Goal: Check status: Check status

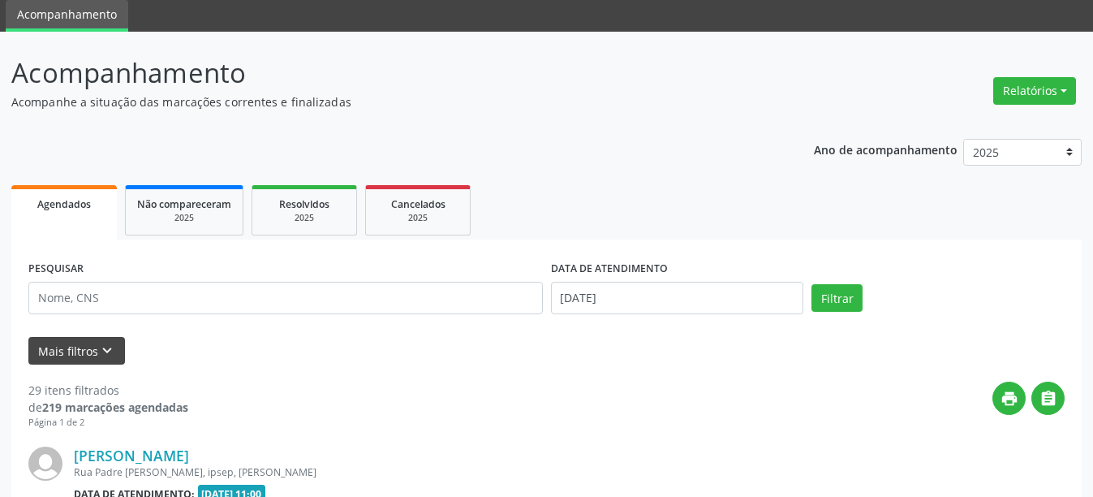
scroll to position [139, 0]
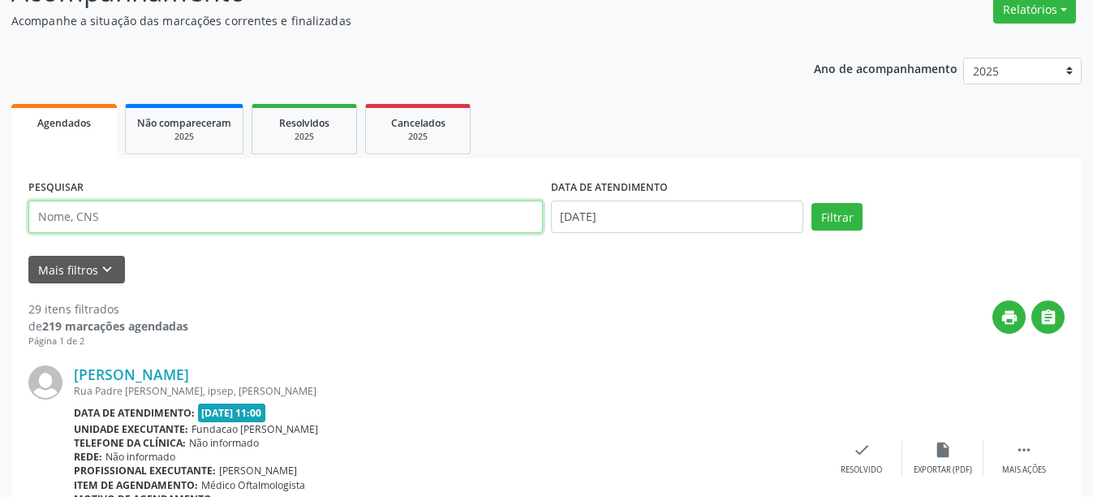
click at [171, 220] on input "text" at bounding box center [285, 216] width 515 height 32
type input "707005853847831"
click at [812, 203] on button "Filtrar" at bounding box center [837, 217] width 51 height 28
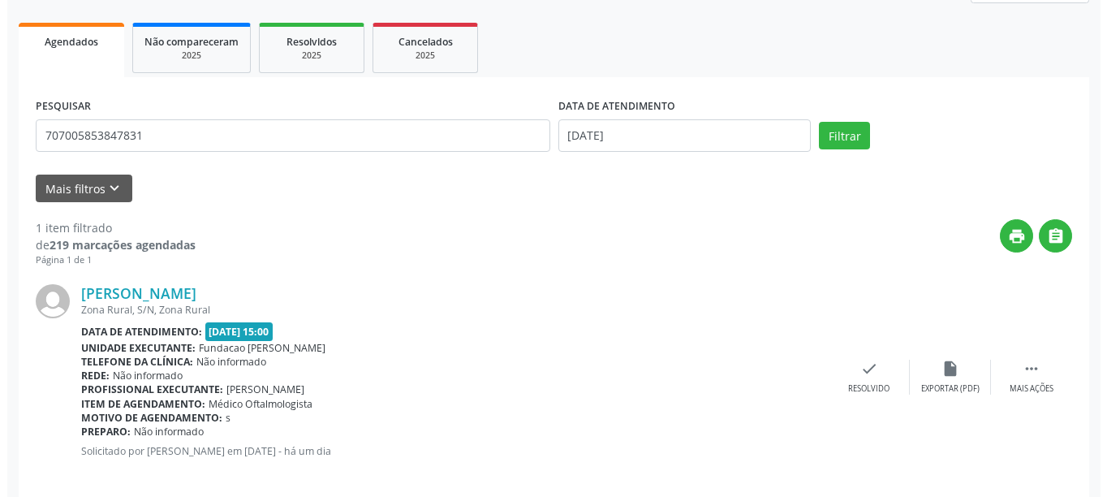
scroll to position [238, 0]
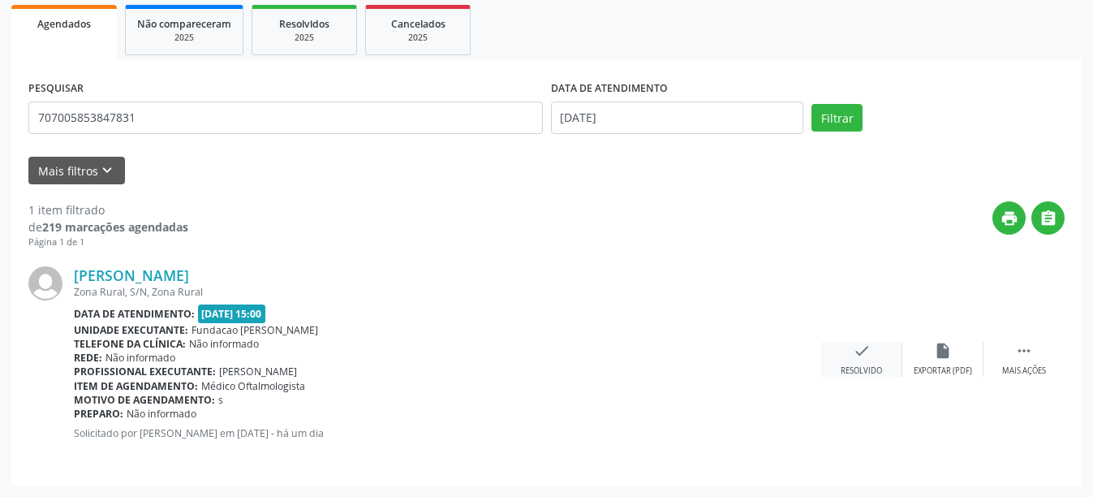
click at [852, 362] on div "check Resolvido" at bounding box center [861, 359] width 81 height 35
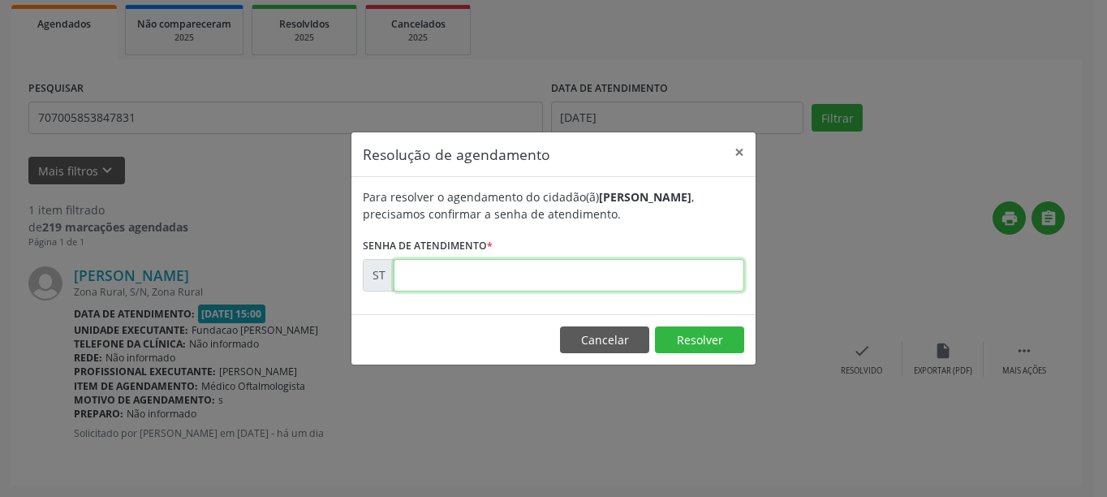
click at [520, 273] on input "text" at bounding box center [569, 275] width 351 height 32
type input "00023542"
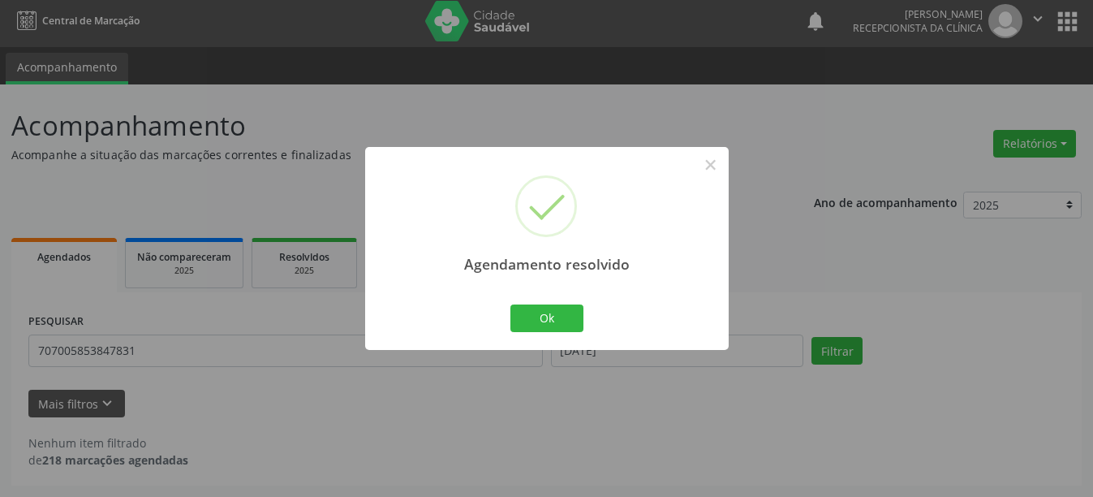
scroll to position [5, 0]
drag, startPoint x: 547, startPoint y: 321, endPoint x: 504, endPoint y: 294, distance: 50.7
click at [549, 321] on button "Ok" at bounding box center [547, 318] width 73 height 28
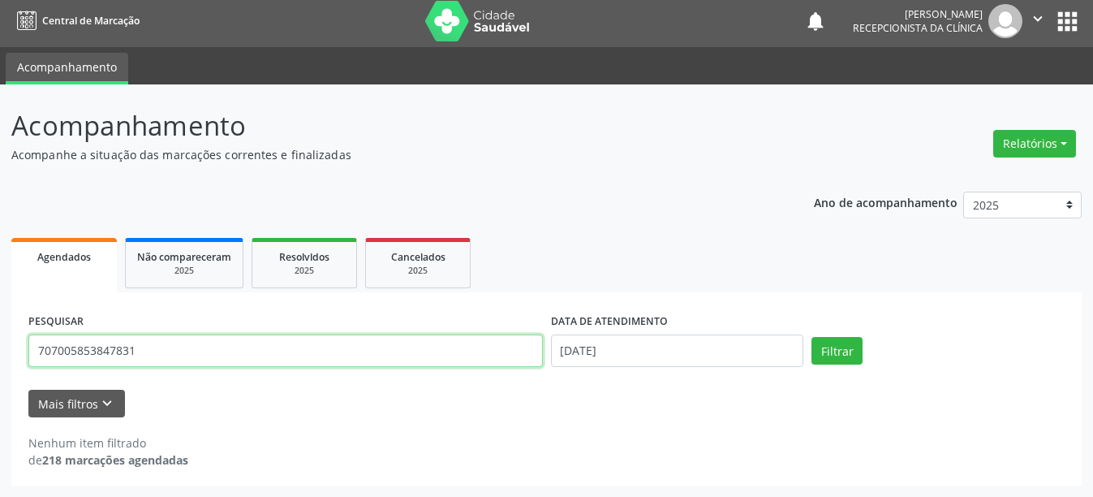
drag, startPoint x: 105, startPoint y: 351, endPoint x: 32, endPoint y: 349, distance: 73.1
click at [32, 349] on input "707005853847831" at bounding box center [285, 350] width 515 height 32
type input "707704641147510"
click at [812, 337] on button "Filtrar" at bounding box center [837, 351] width 51 height 28
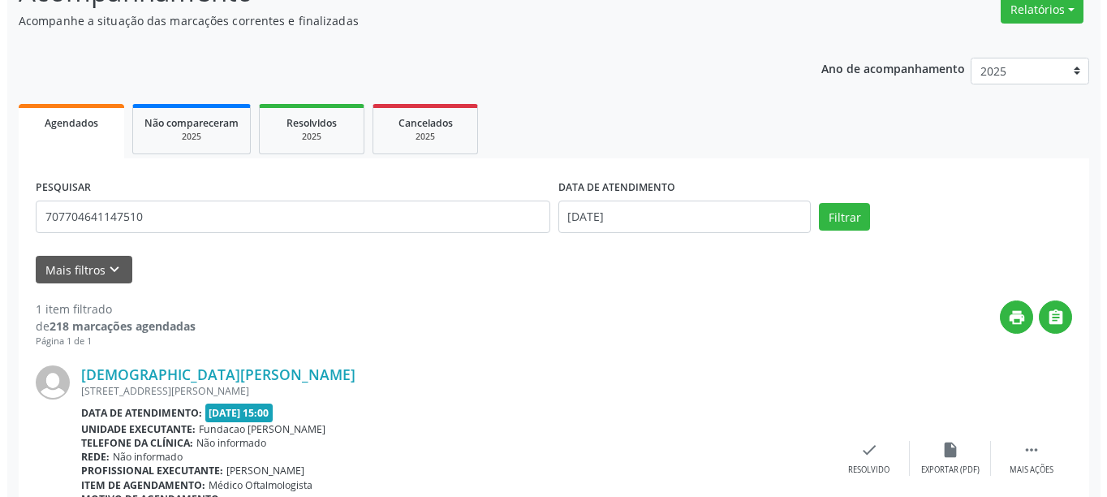
scroll to position [220, 0]
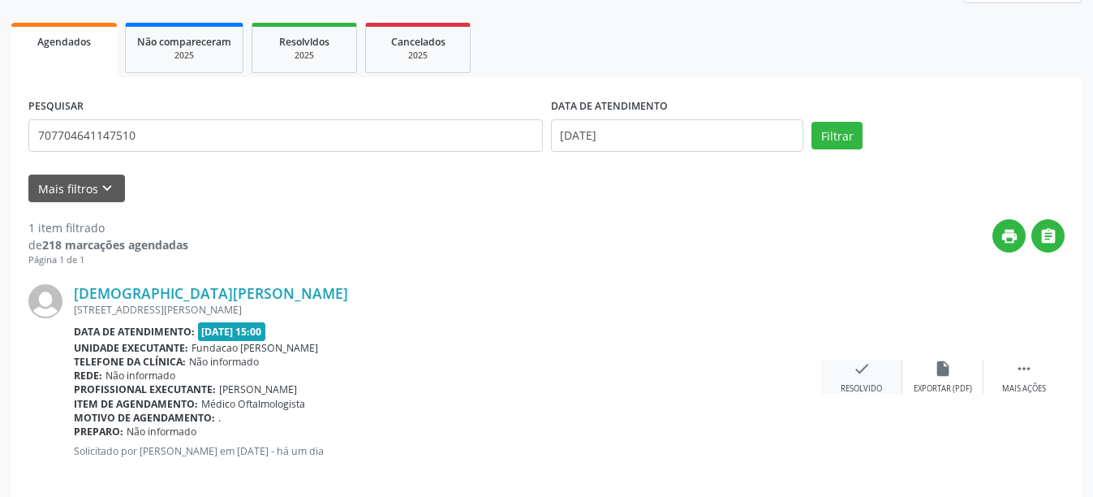
click at [853, 360] on icon "check" at bounding box center [862, 369] width 18 height 18
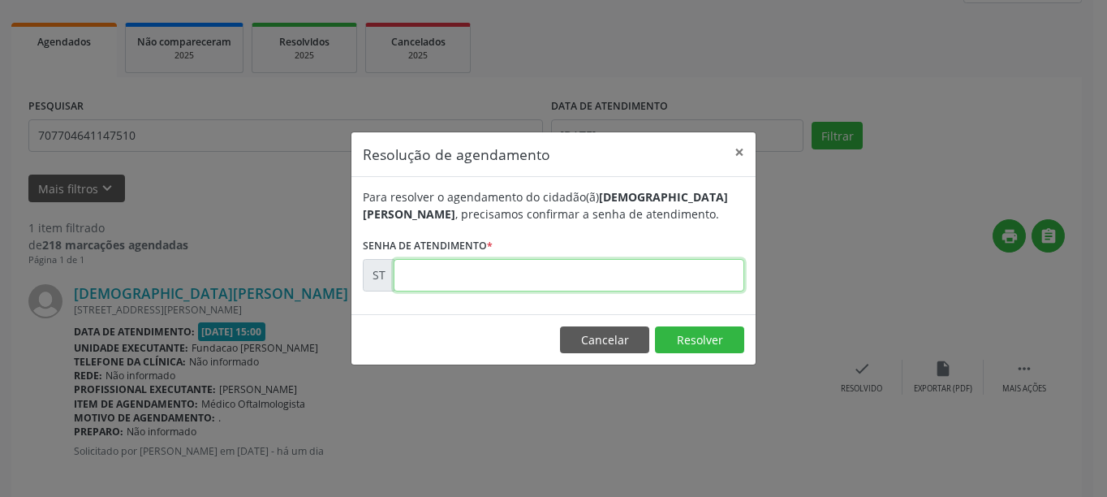
click at [567, 282] on input "text" at bounding box center [569, 275] width 351 height 32
type input "00023539"
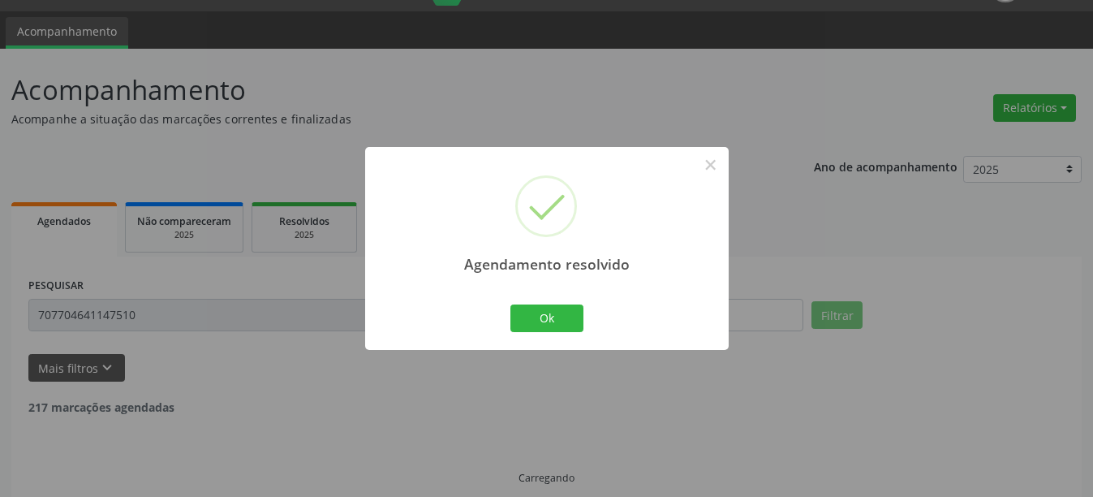
scroll to position [5, 0]
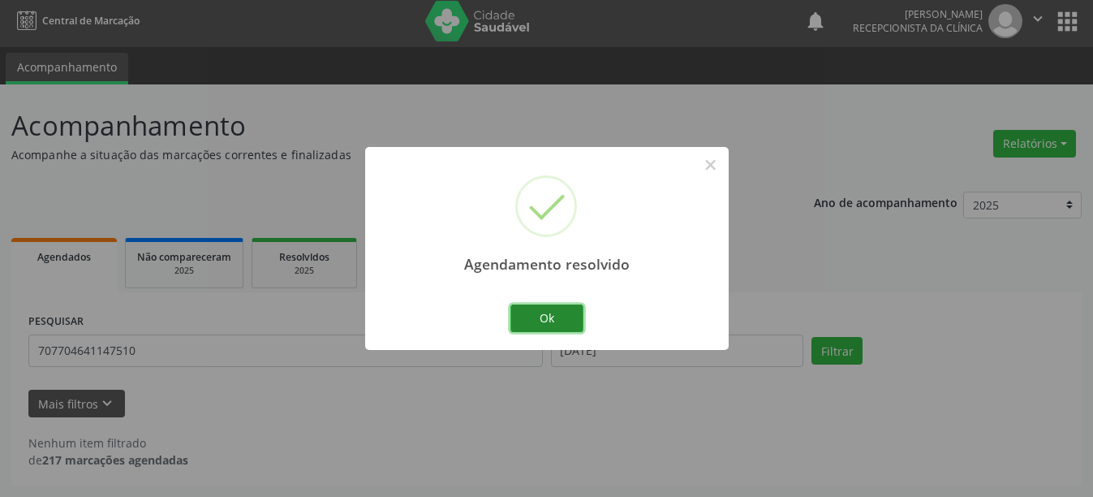
click at [575, 326] on button "Ok" at bounding box center [547, 318] width 73 height 28
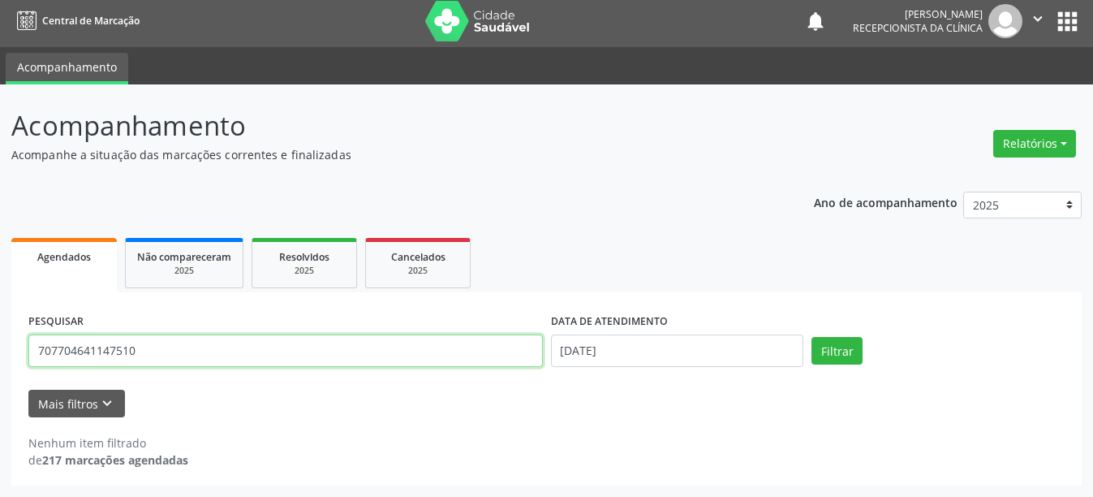
drag, startPoint x: 174, startPoint y: 345, endPoint x: 24, endPoint y: 339, distance: 149.5
click at [24, 339] on div "PESQUISAR 707704641147510" at bounding box center [285, 343] width 523 height 69
type input "898005149558968"
click at [812, 337] on button "Filtrar" at bounding box center [837, 351] width 51 height 28
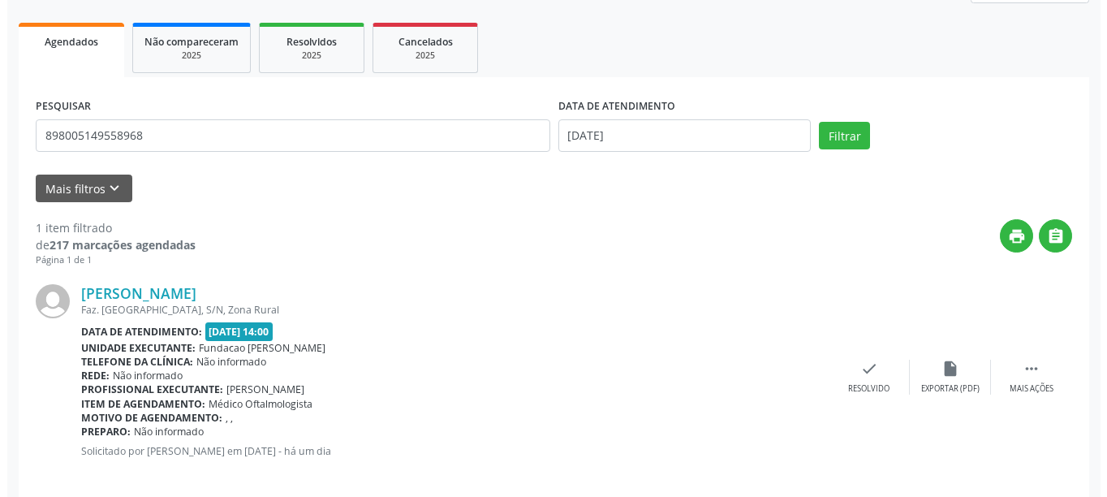
scroll to position [238, 0]
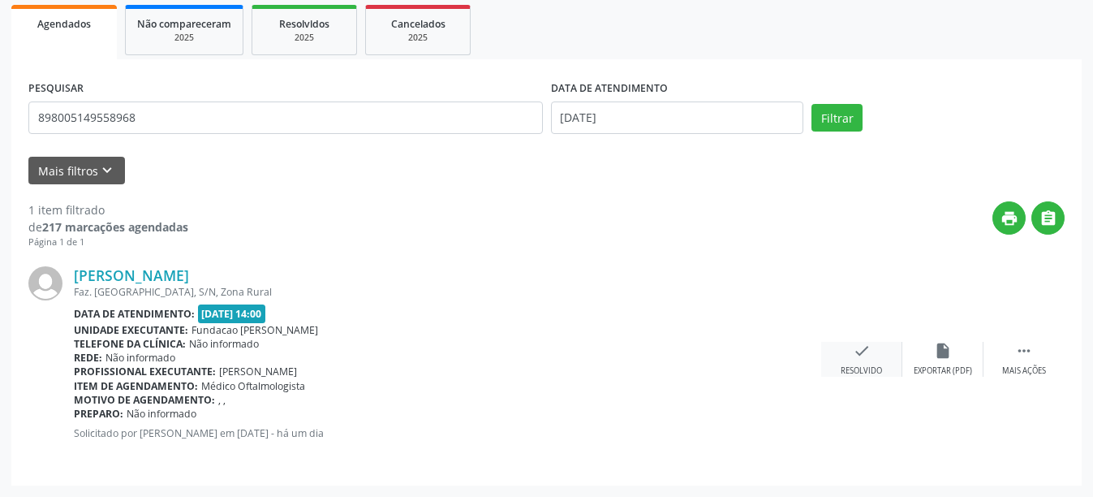
click at [872, 358] on div "check Resolvido" at bounding box center [861, 359] width 81 height 35
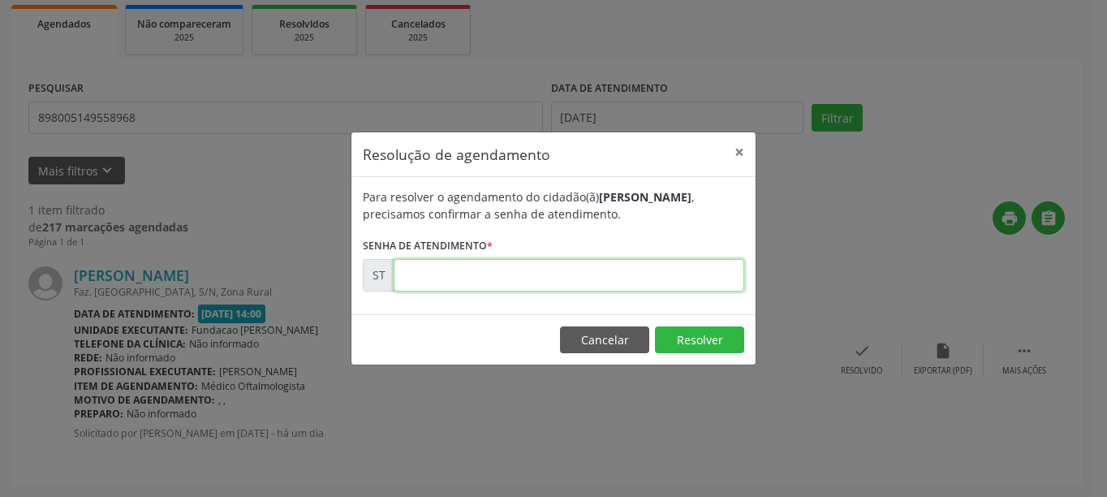
click at [423, 262] on input "text" at bounding box center [569, 275] width 351 height 32
type input "00023526"
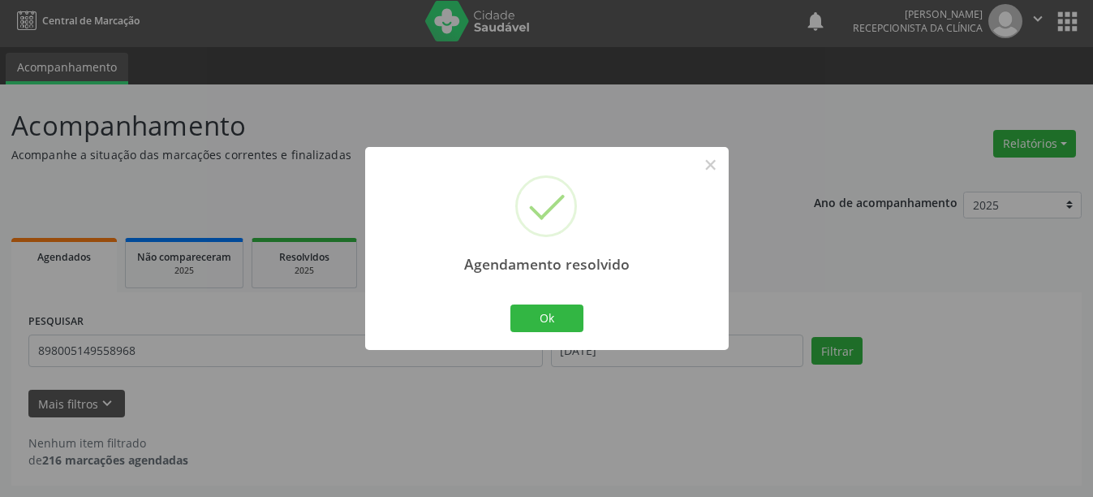
scroll to position [5, 0]
click at [532, 313] on button "Ok" at bounding box center [547, 318] width 73 height 28
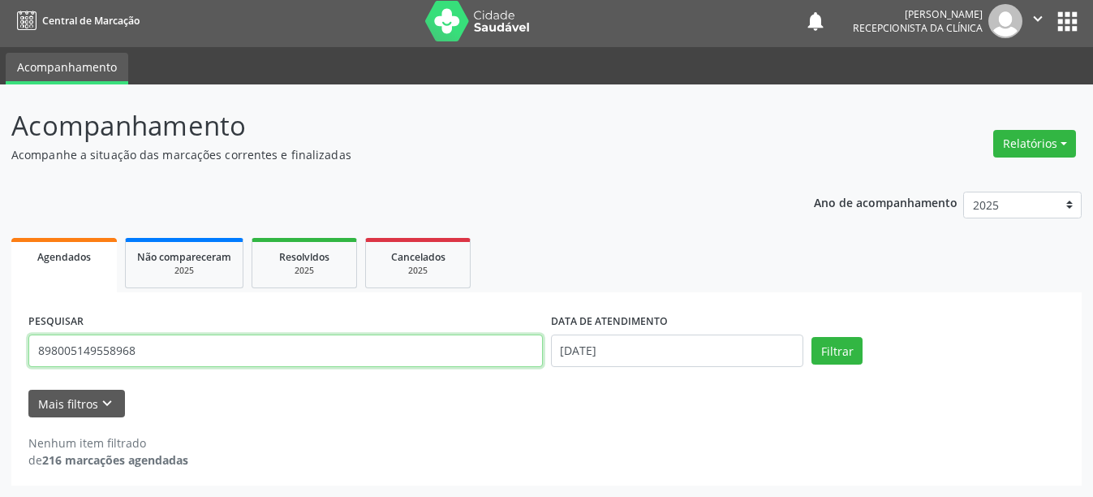
drag, startPoint x: 175, startPoint y: 344, endPoint x: 20, endPoint y: 343, distance: 155.0
click at [20, 343] on div "PESQUISAR 898005149558968 DATA DE ATENDIMENTO 25/09/2025 Filtrar UNIDADE DE REF…" at bounding box center [546, 388] width 1071 height 193
click at [812, 337] on button "Filtrar" at bounding box center [837, 351] width 51 height 28
drag, startPoint x: 125, startPoint y: 358, endPoint x: 4, endPoint y: 345, distance: 121.6
click at [4, 345] on div "Acompanhamento Acompanhe a situação das marcações correntes e finalizadas Relat…" at bounding box center [546, 290] width 1093 height 412
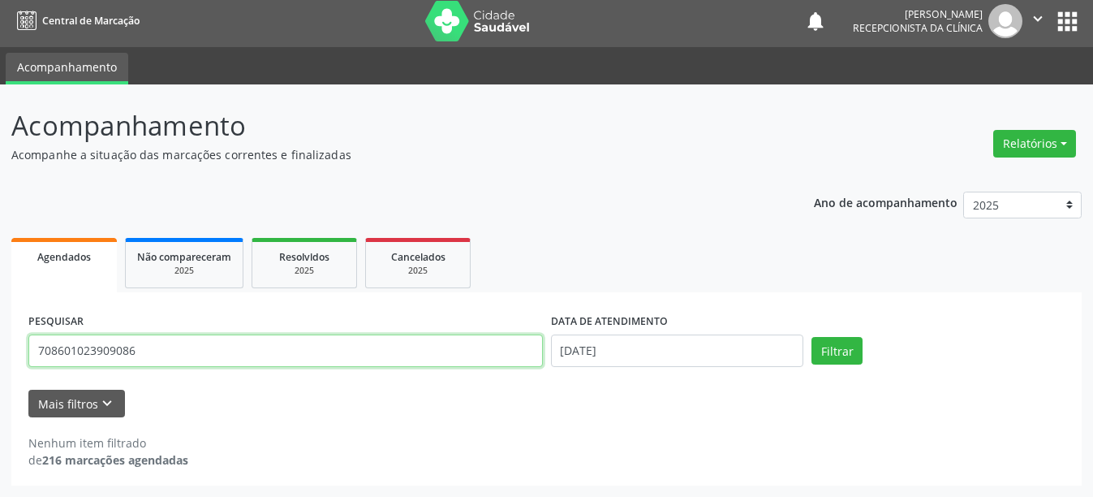
type input "708601023909086"
click at [812, 337] on button "Filtrar" at bounding box center [837, 351] width 51 height 28
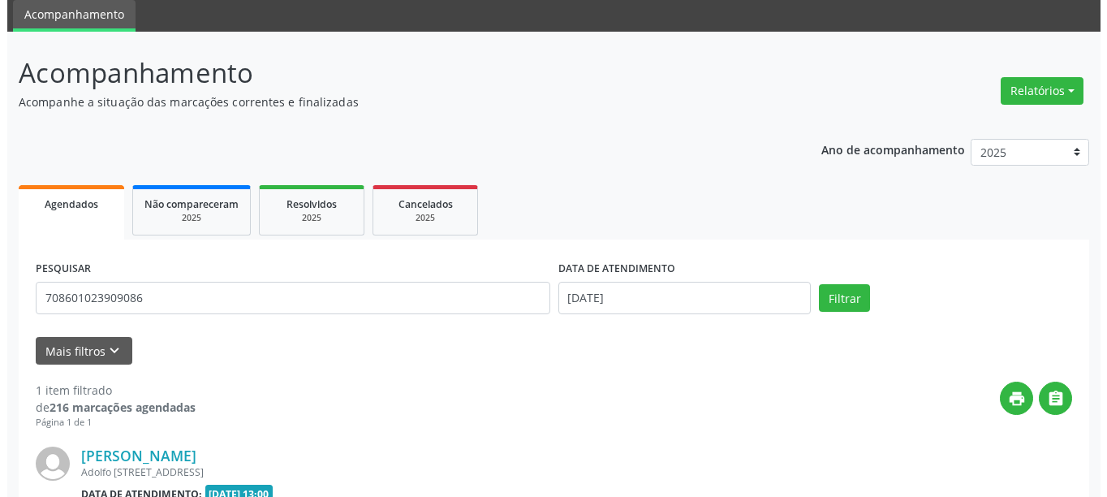
scroll to position [220, 0]
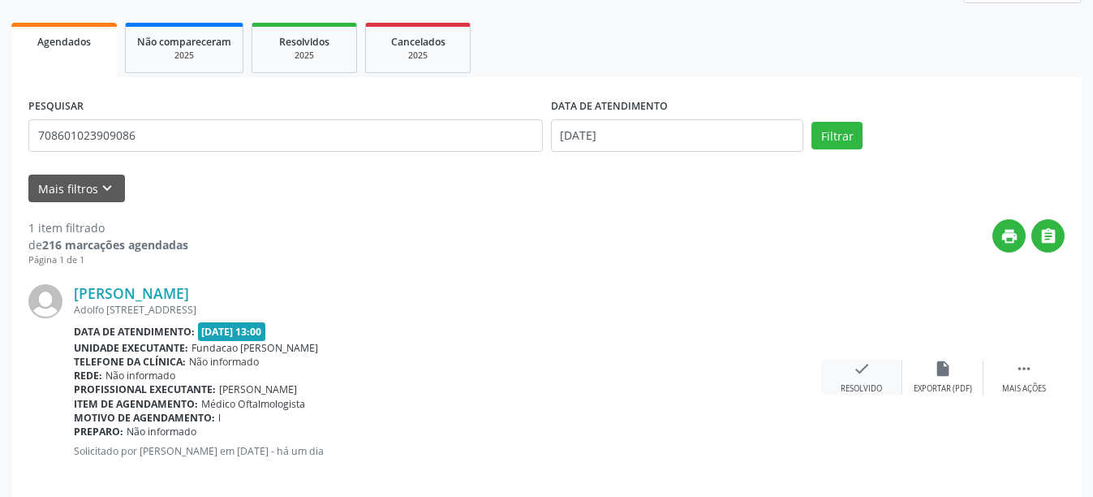
click at [864, 373] on icon "check" at bounding box center [862, 369] width 18 height 18
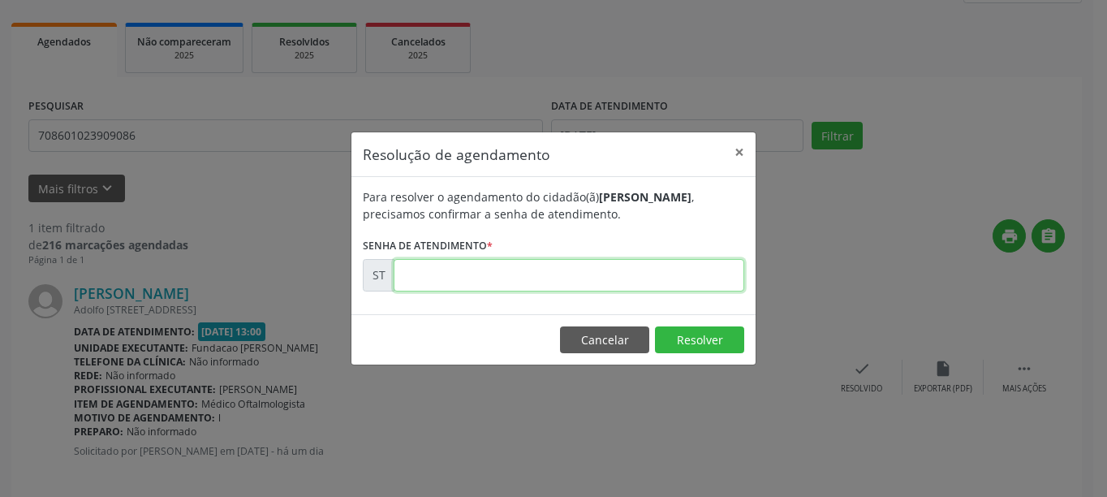
click at [649, 278] on input "text" at bounding box center [569, 275] width 351 height 32
type input "00023446"
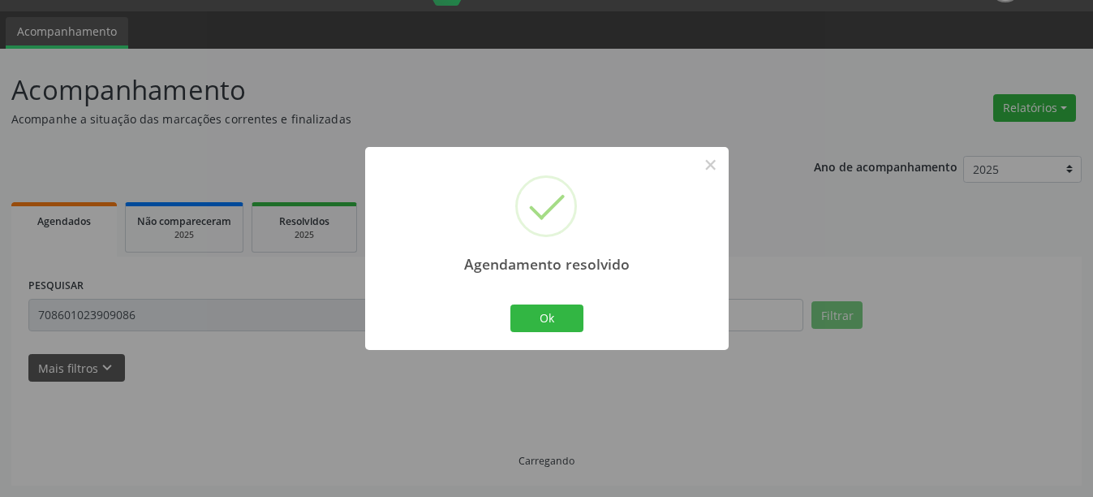
scroll to position [58, 0]
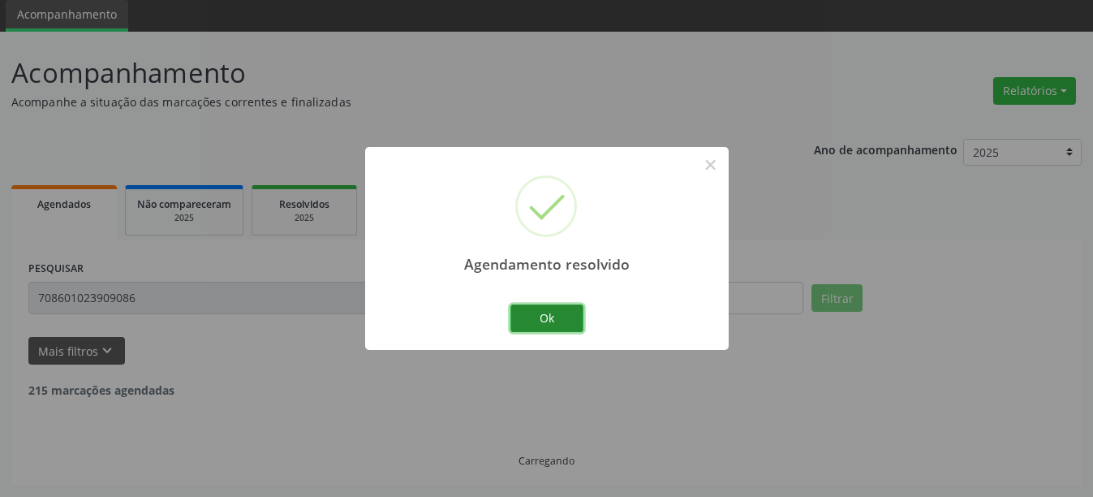
click at [564, 313] on button "Ok" at bounding box center [547, 318] width 73 height 28
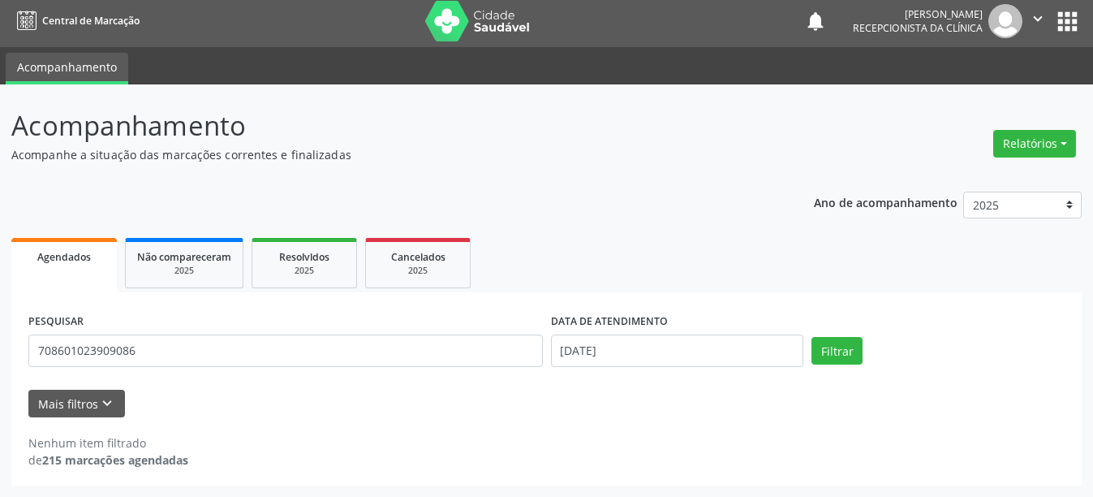
scroll to position [5, 0]
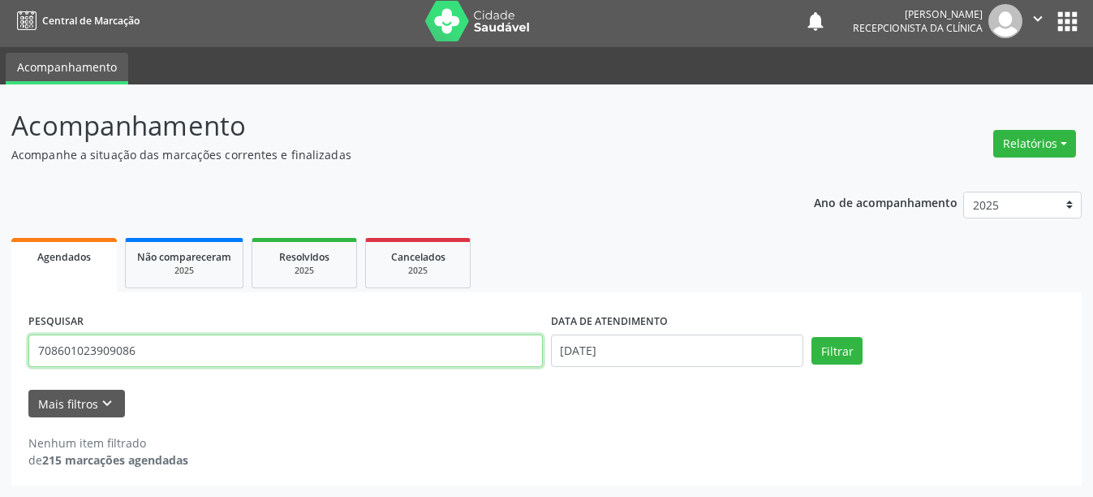
drag, startPoint x: 121, startPoint y: 351, endPoint x: 24, endPoint y: 347, distance: 96.7
click at [24, 347] on div "PESQUISAR 708601023909086" at bounding box center [285, 343] width 523 height 69
type input "898003443119508"
click at [812, 337] on button "Filtrar" at bounding box center [837, 351] width 51 height 28
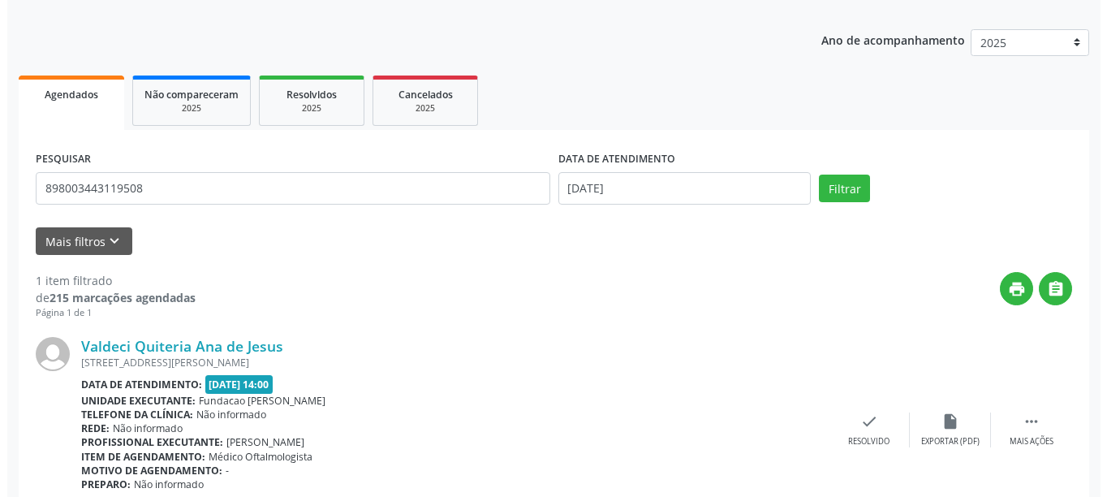
scroll to position [238, 0]
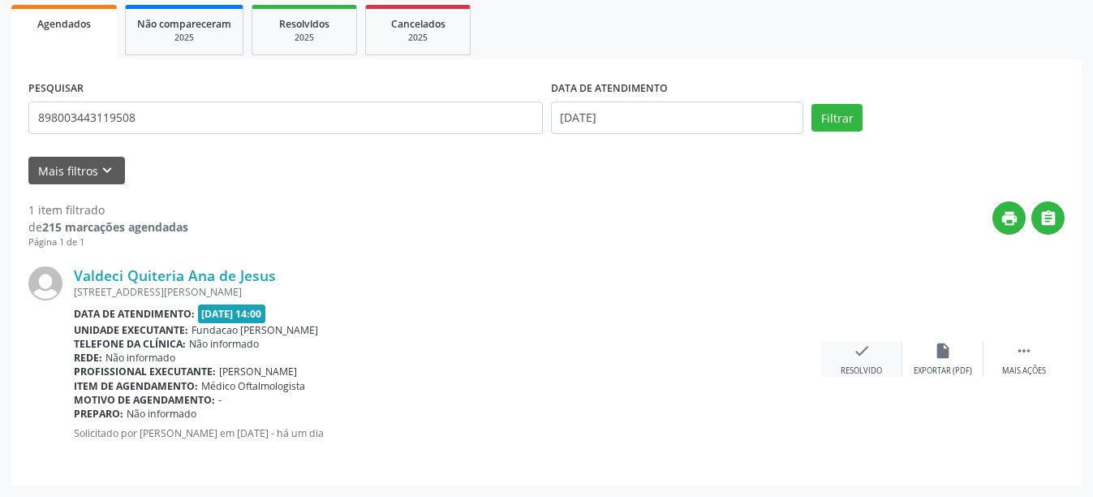
click at [859, 358] on icon "check" at bounding box center [862, 351] width 18 height 18
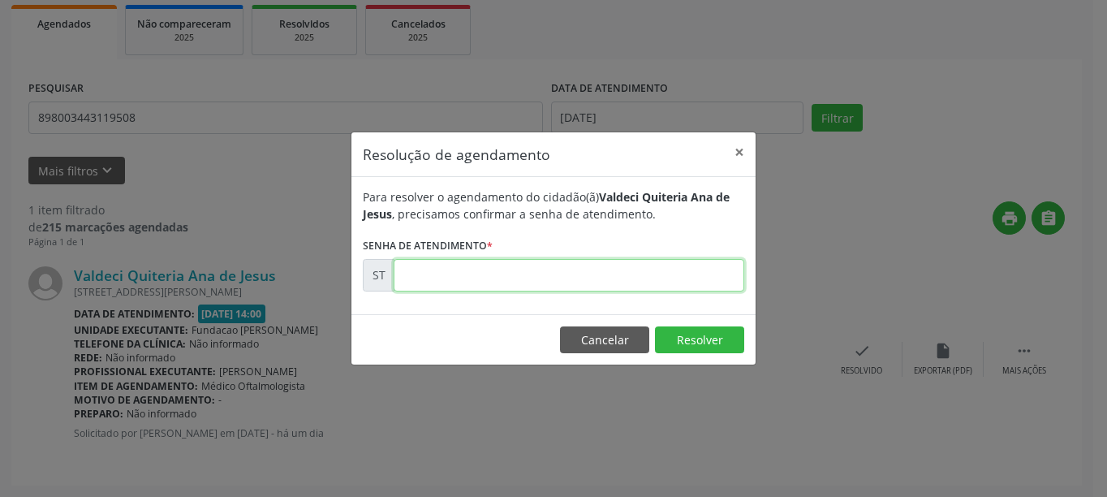
click at [573, 278] on input "text" at bounding box center [569, 275] width 351 height 32
type input "00023537"
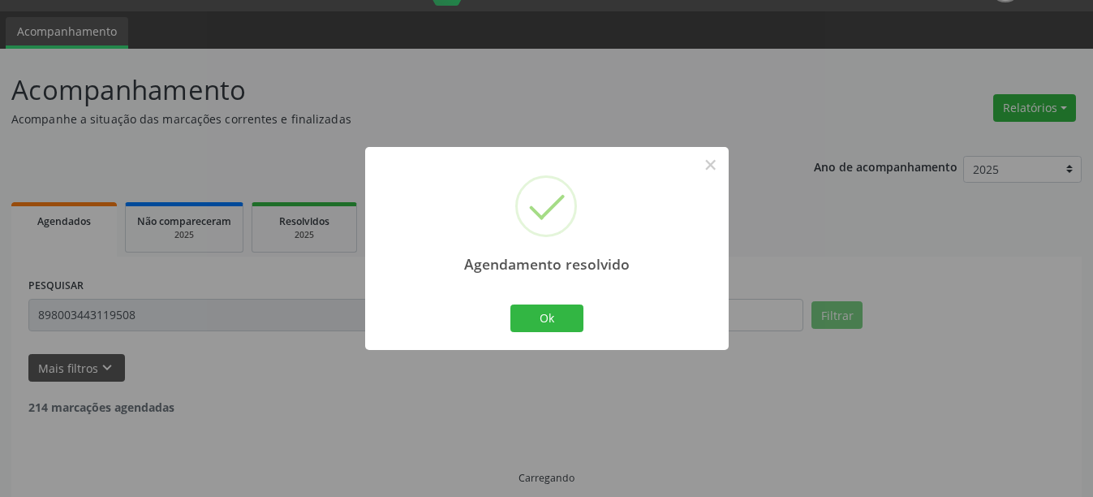
scroll to position [58, 0]
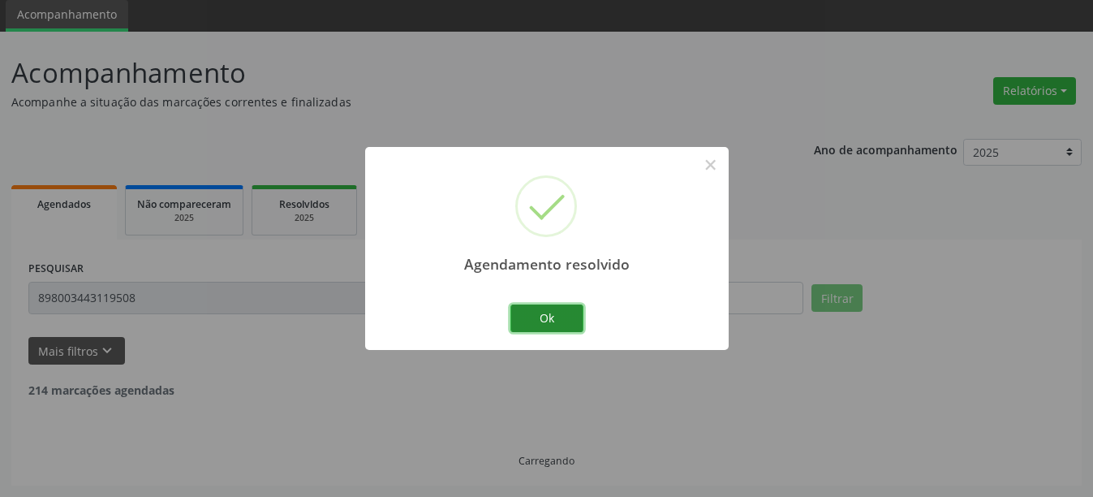
click at [572, 318] on button "Ok" at bounding box center [547, 318] width 73 height 28
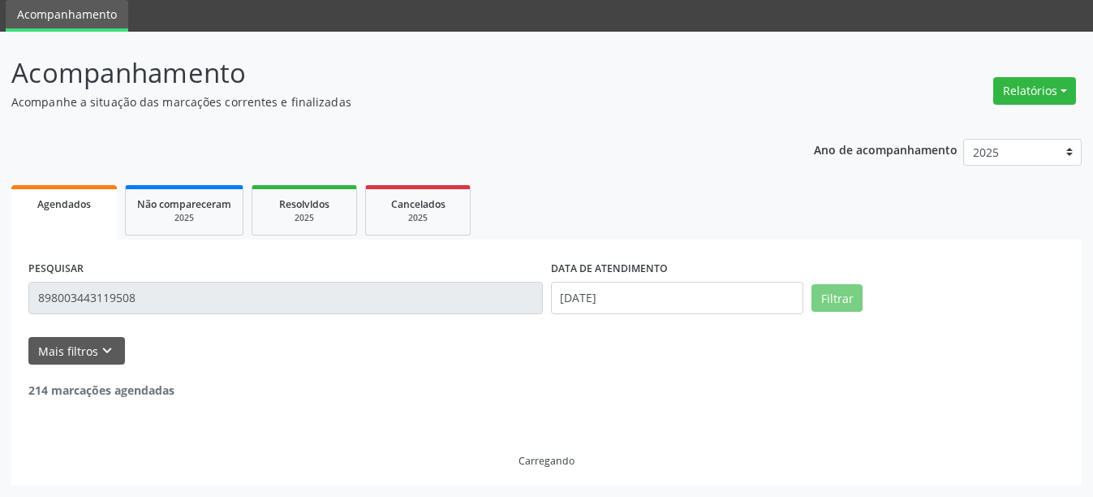
drag, startPoint x: 176, startPoint y: 300, endPoint x: 135, endPoint y: 295, distance: 41.7
click at [134, 295] on input "898003443119508" at bounding box center [285, 298] width 515 height 32
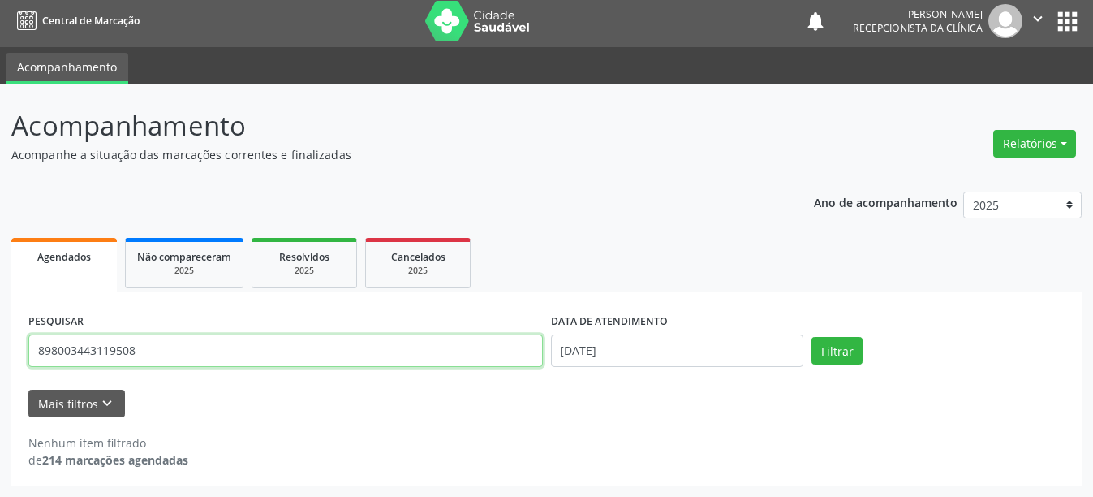
drag, startPoint x: 108, startPoint y: 354, endPoint x: 15, endPoint y: 354, distance: 92.5
click at [15, 354] on div "PESQUISAR 898003443119508 DATA DE ATENDIMENTO 25/09/2025 Filtrar UNIDADE DE REF…" at bounding box center [546, 388] width 1071 height 193
type input "705207434897876"
click at [812, 337] on button "Filtrar" at bounding box center [837, 351] width 51 height 28
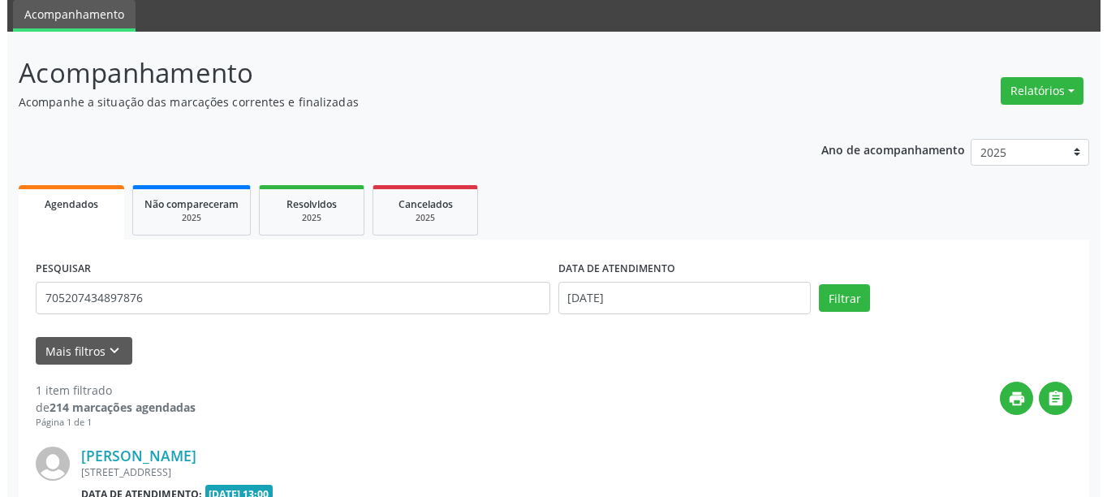
scroll to position [220, 0]
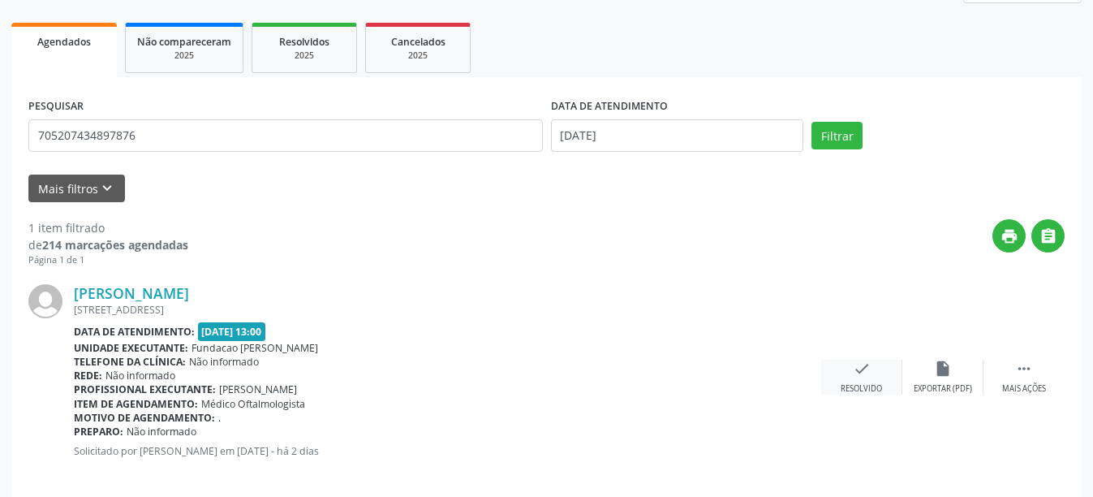
click at [854, 368] on icon "check" at bounding box center [862, 369] width 18 height 18
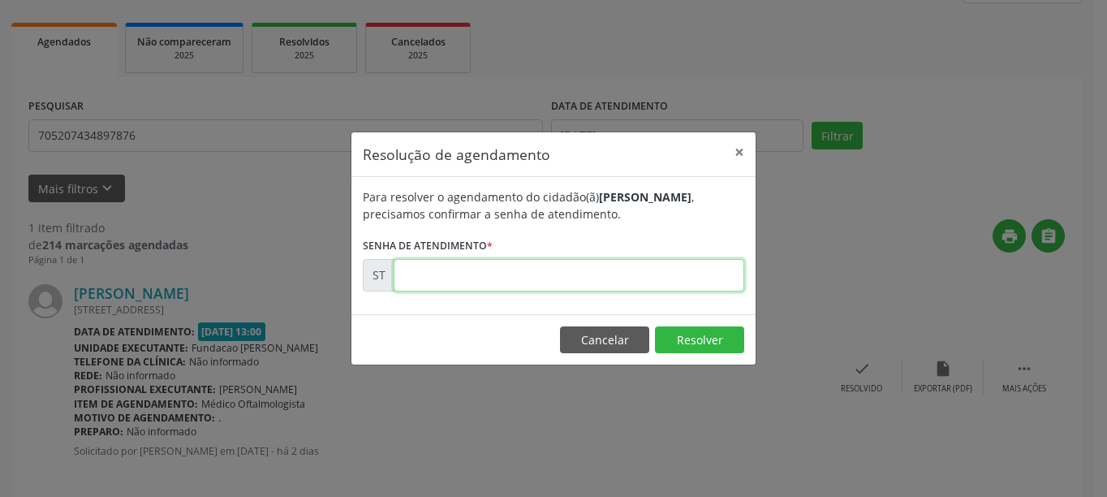
click at [575, 277] on input "text" at bounding box center [569, 275] width 351 height 32
type input "00023226"
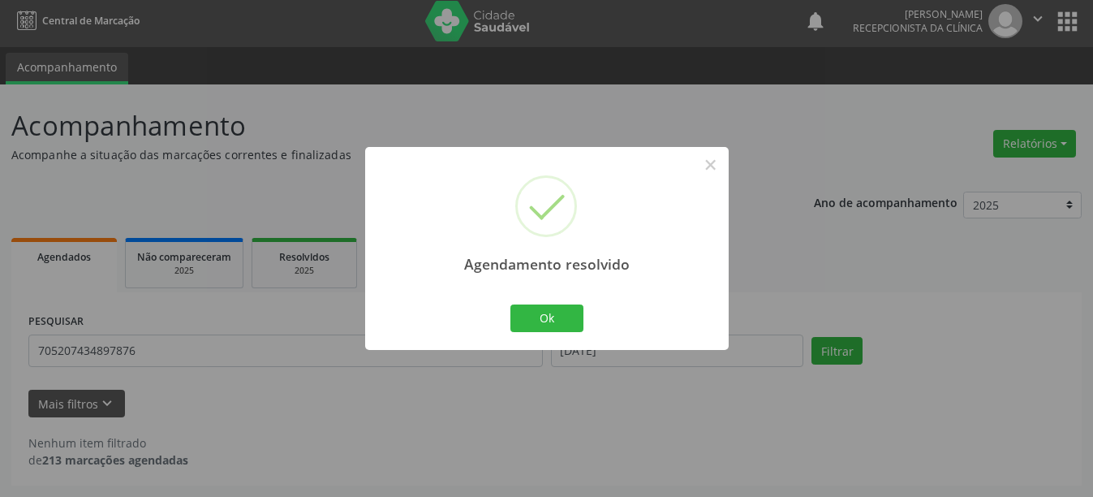
scroll to position [5, 0]
click at [569, 319] on button "Ok" at bounding box center [547, 318] width 73 height 28
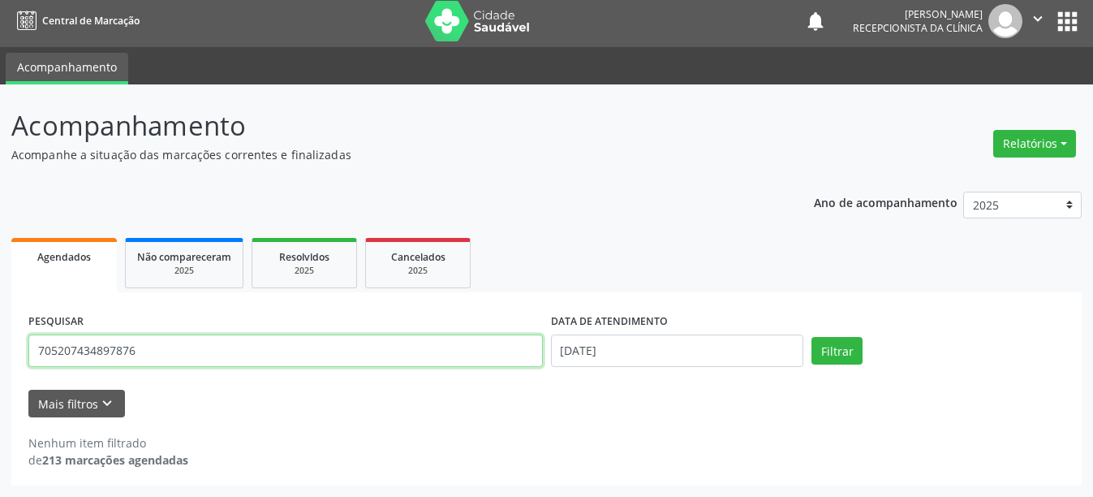
drag, startPoint x: 159, startPoint y: 353, endPoint x: 16, endPoint y: 339, distance: 143.5
click at [16, 339] on div "PESQUISAR 705207434897876 DATA DE ATENDIMENTO 25/09/2025 Filtrar UNIDADE DE REF…" at bounding box center [546, 388] width 1071 height 193
type input "706308768663472"
click at [812, 337] on button "Filtrar" at bounding box center [837, 351] width 51 height 28
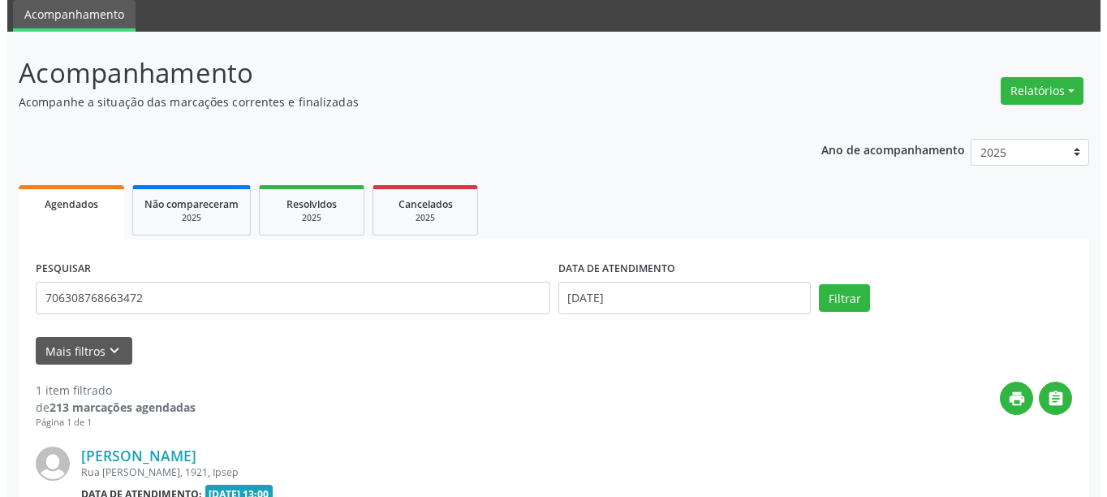
scroll to position [220, 0]
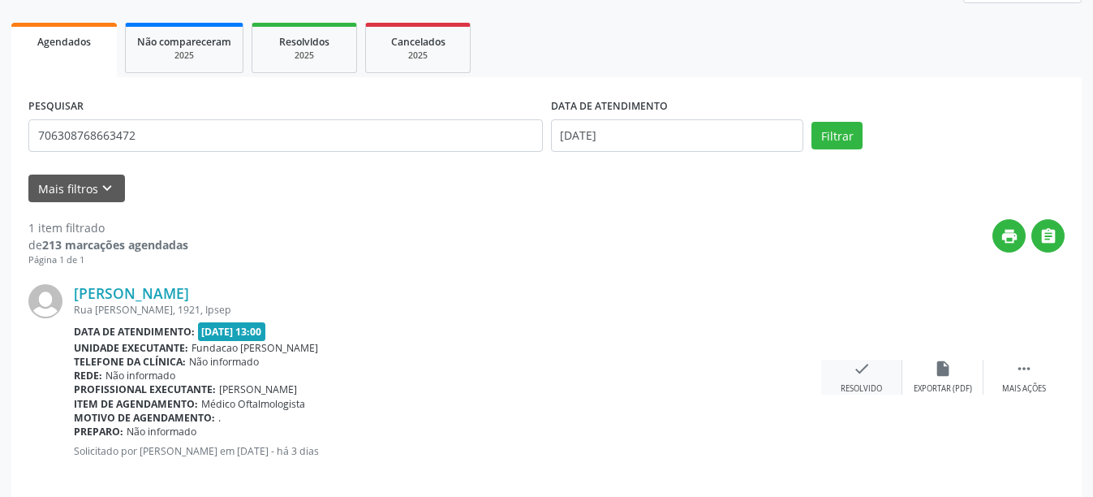
click at [858, 373] on icon "check" at bounding box center [862, 369] width 18 height 18
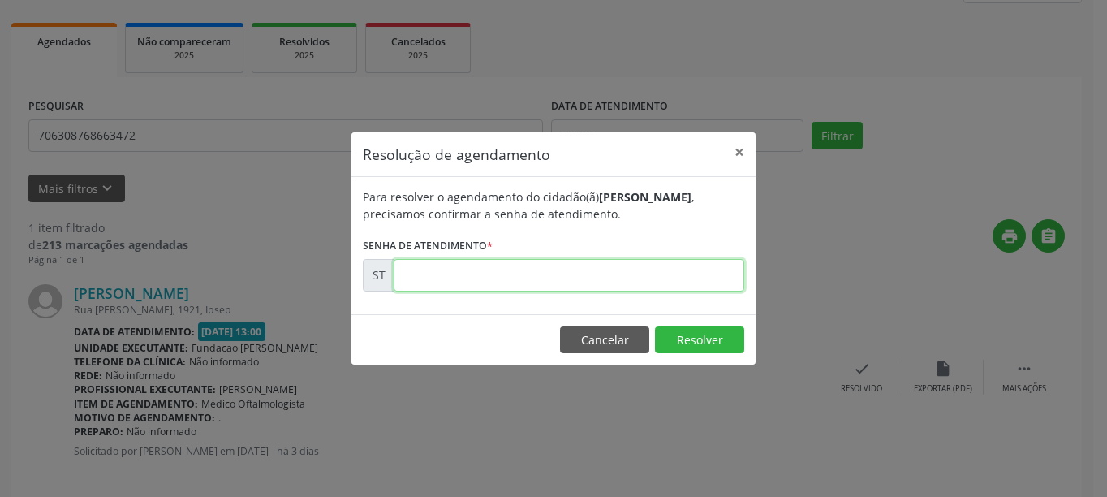
click at [545, 285] on input "text" at bounding box center [569, 275] width 351 height 32
type input "00023224"
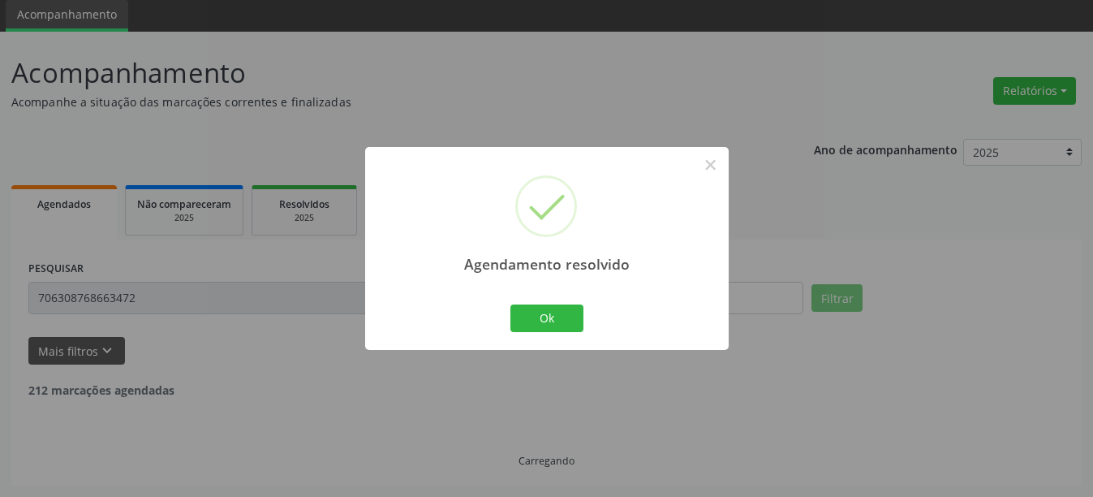
scroll to position [5, 0]
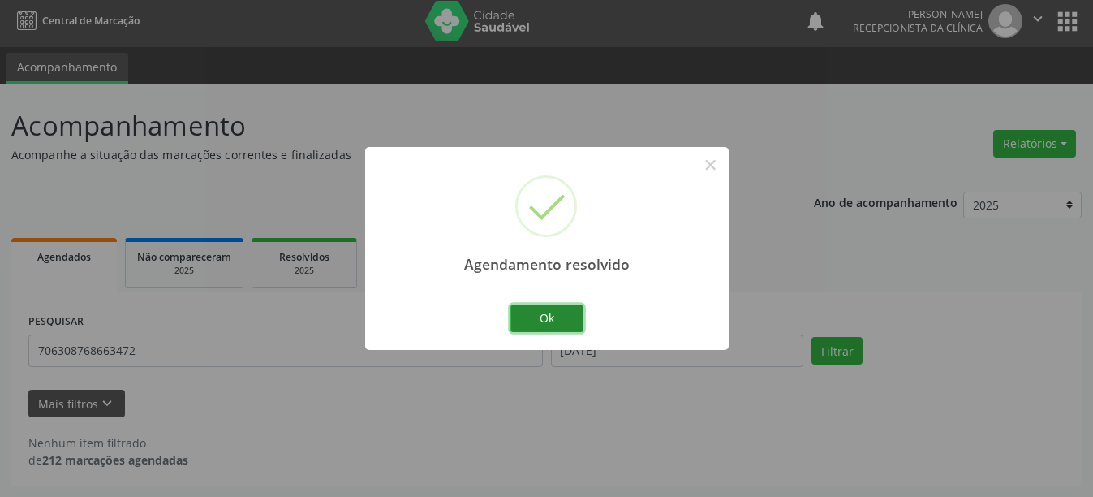
click at [554, 315] on button "Ok" at bounding box center [547, 318] width 73 height 28
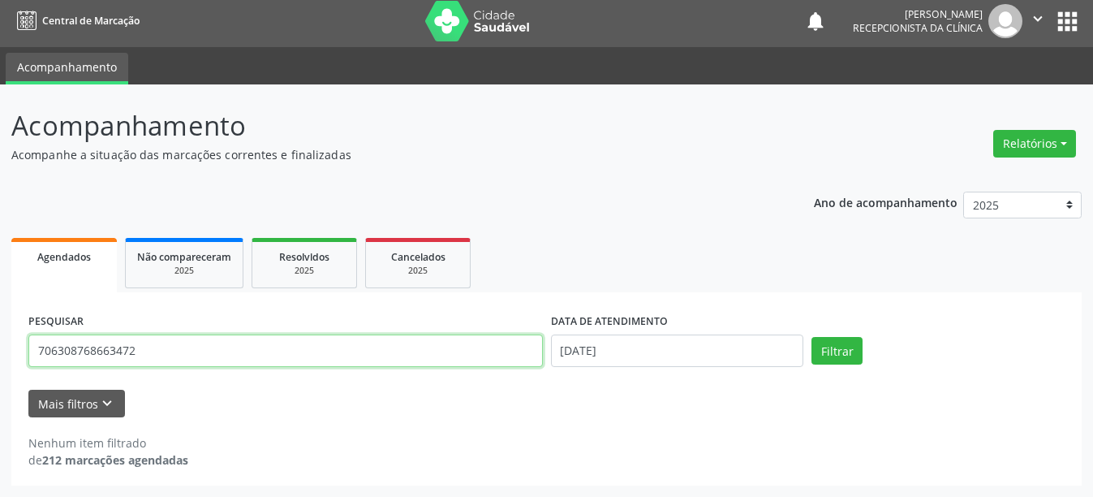
drag, startPoint x: 165, startPoint y: 348, endPoint x: 32, endPoint y: 348, distance: 133.1
click at [32, 348] on input "706308768663472" at bounding box center [285, 350] width 515 height 32
type input "704608191201021"
click at [812, 337] on button "Filtrar" at bounding box center [837, 351] width 51 height 28
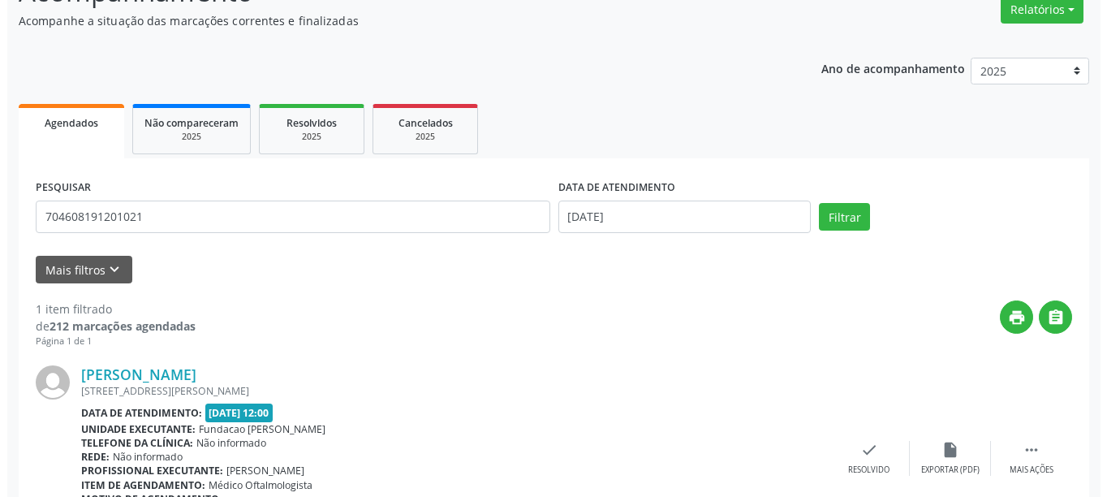
scroll to position [220, 0]
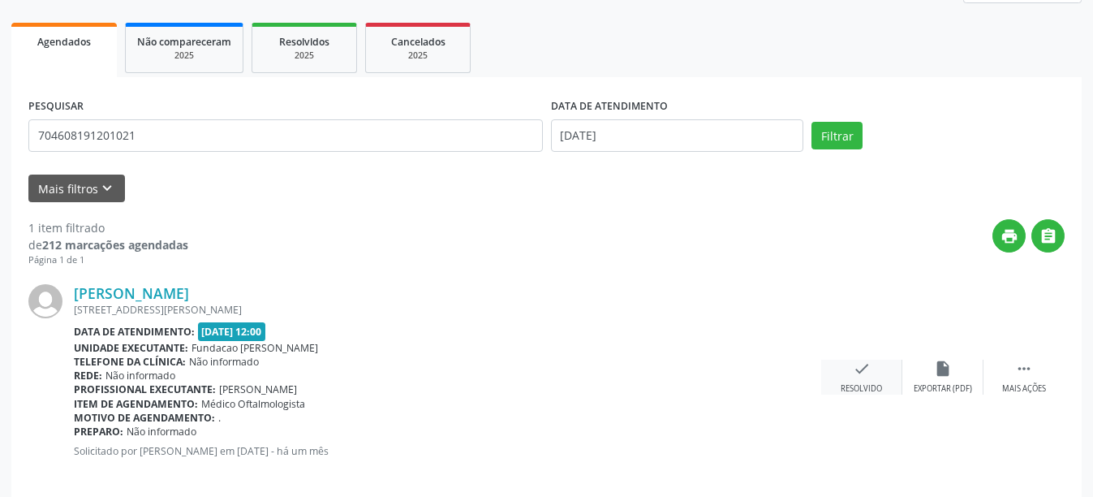
click at [860, 360] on icon "check" at bounding box center [862, 369] width 18 height 18
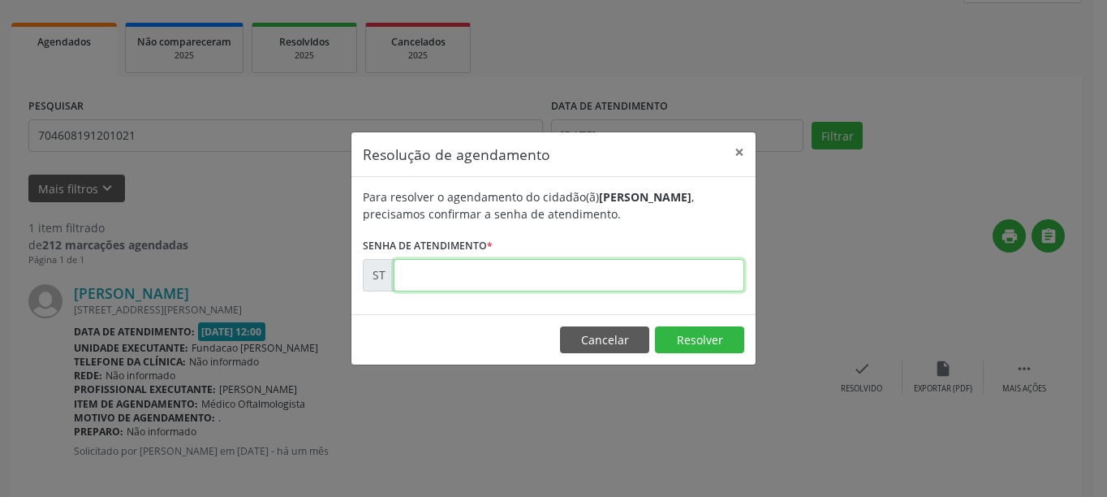
click at [661, 266] on input "text" at bounding box center [569, 275] width 351 height 32
type input "00019840"
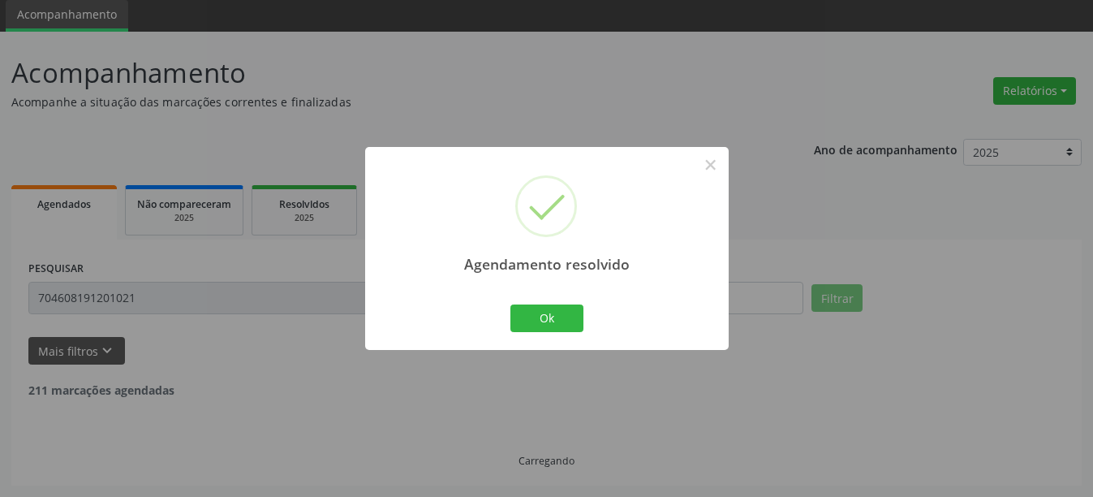
scroll to position [5, 0]
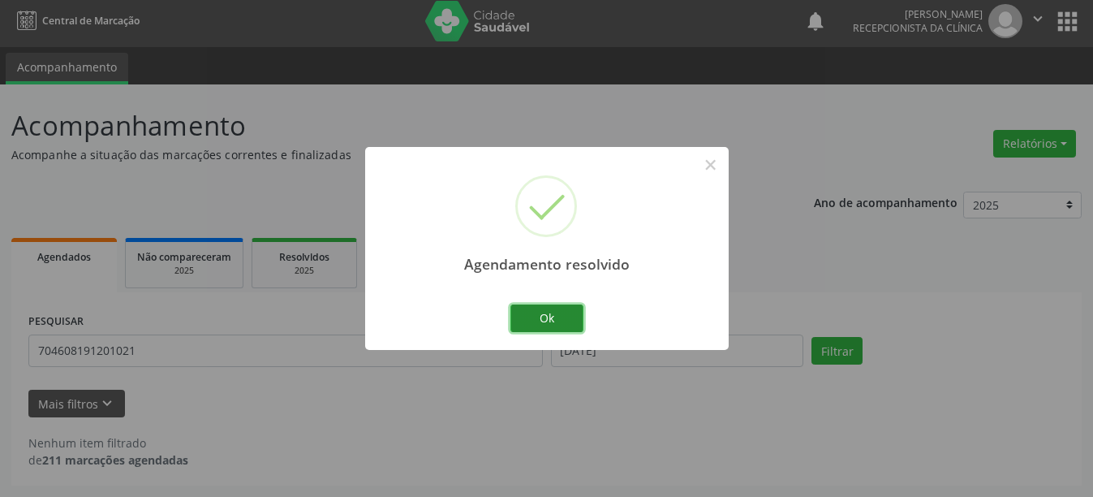
click at [554, 315] on button "Ok" at bounding box center [547, 318] width 73 height 28
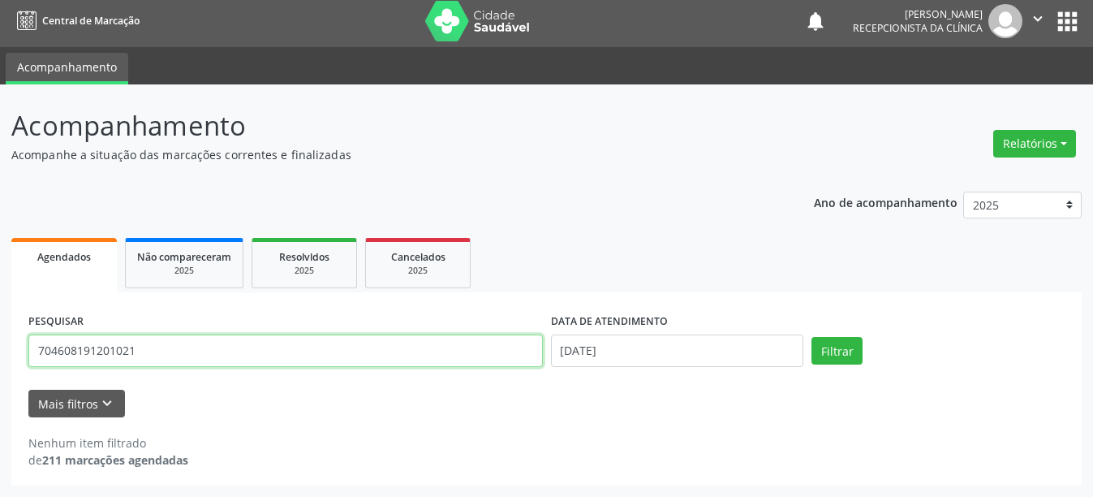
drag, startPoint x: 119, startPoint y: 354, endPoint x: 11, endPoint y: 349, distance: 107.3
click at [32, 357] on input "704608191201021" at bounding box center [285, 350] width 515 height 32
type input "898002387307536"
click at [812, 337] on button "Filtrar" at bounding box center [837, 351] width 51 height 28
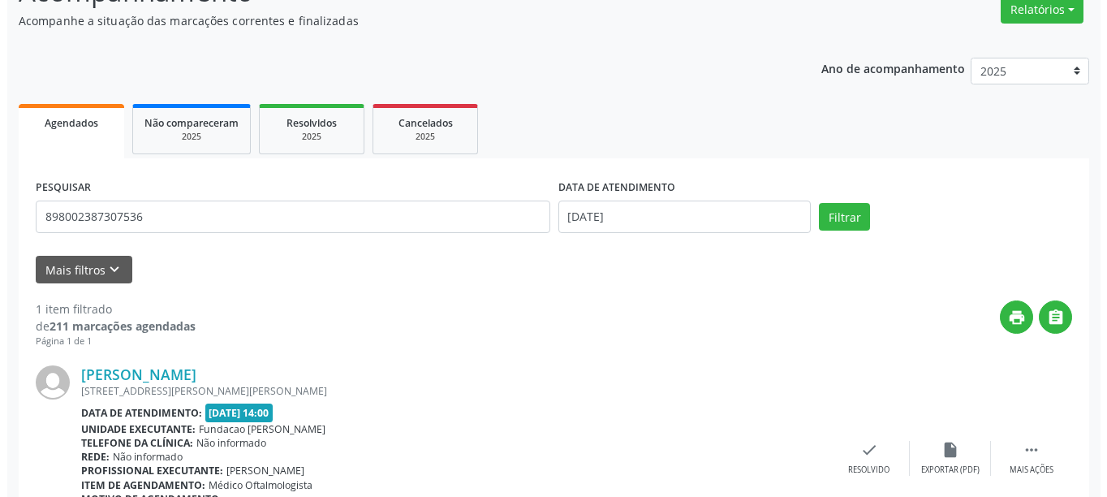
scroll to position [238, 0]
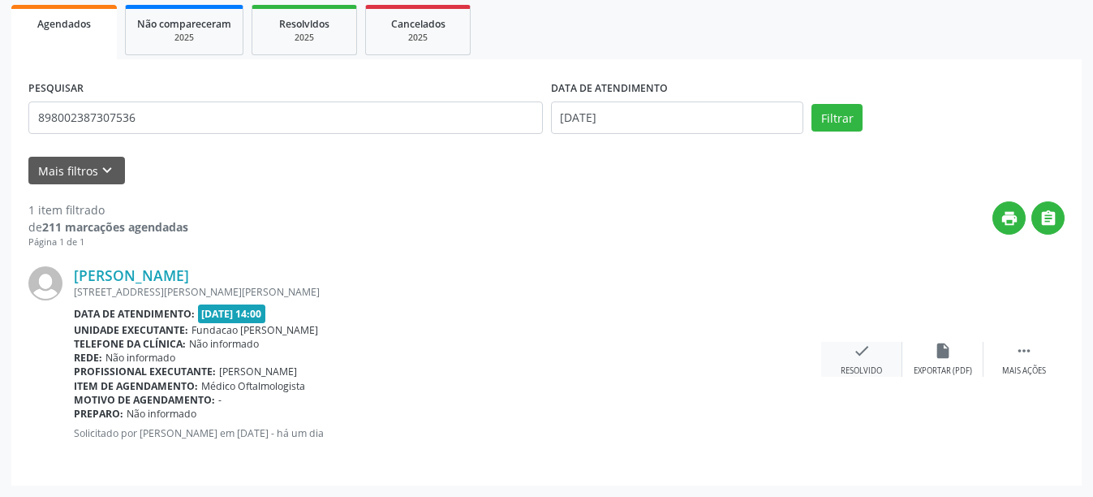
click at [869, 359] on icon "check" at bounding box center [862, 351] width 18 height 18
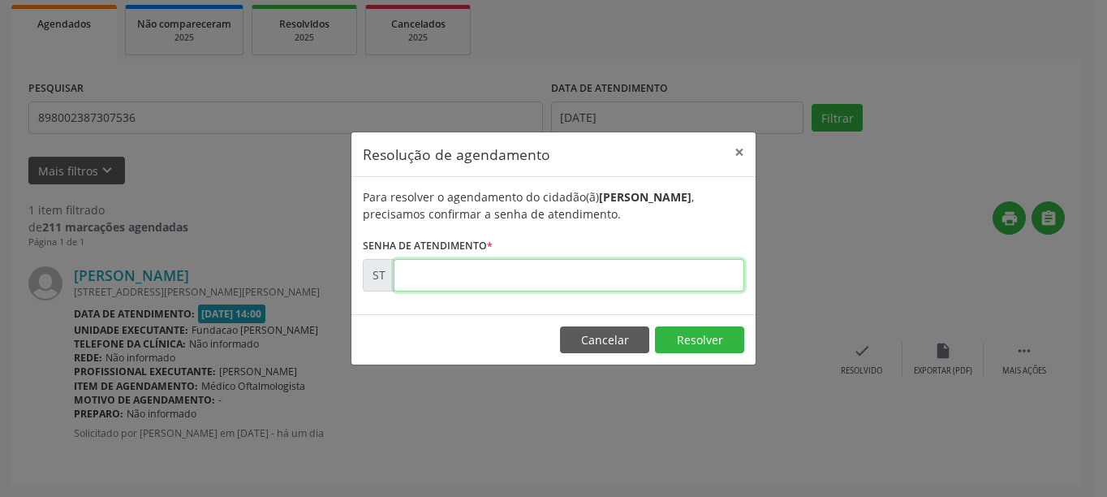
click at [562, 276] on input "text" at bounding box center [569, 275] width 351 height 32
type input "00023535"
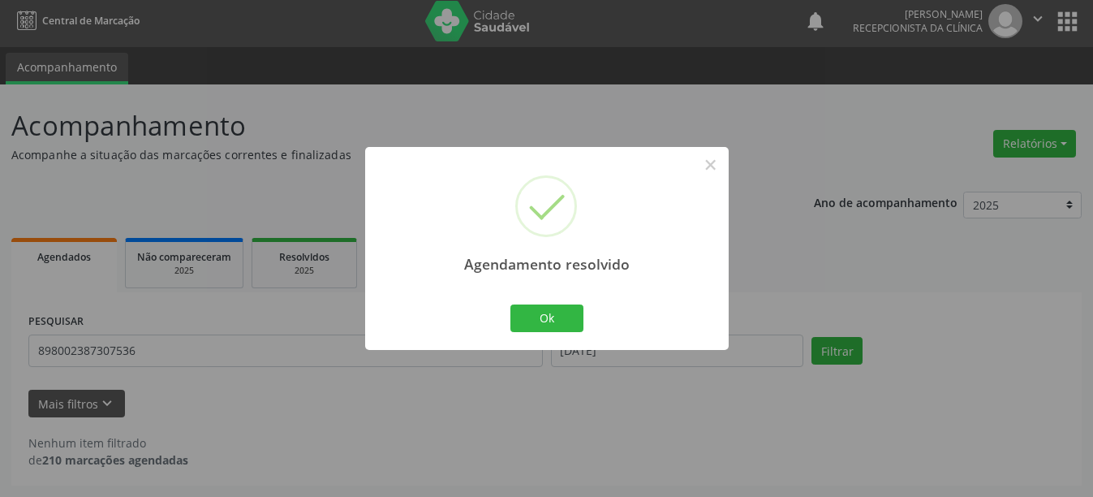
scroll to position [5, 0]
click at [563, 324] on button "Ok" at bounding box center [547, 318] width 73 height 28
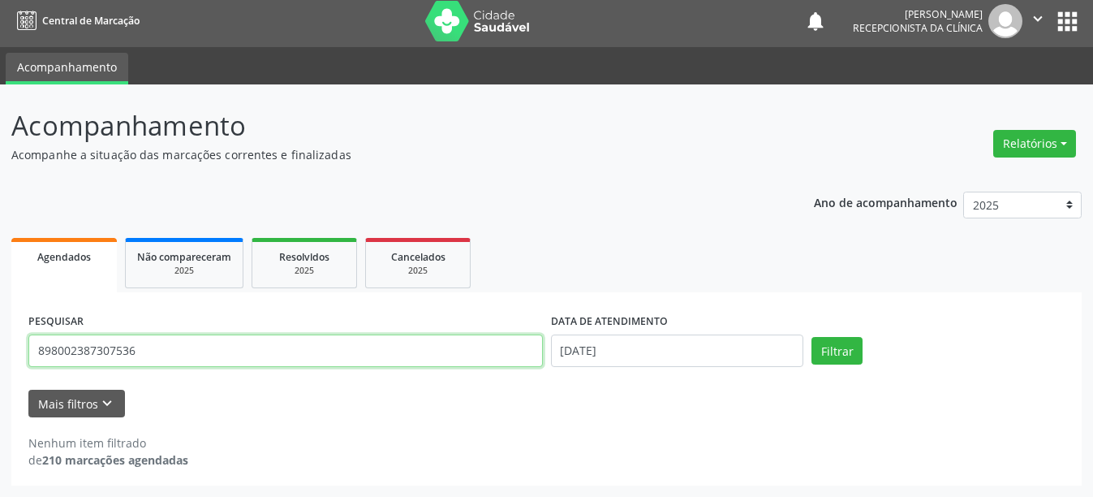
drag, startPoint x: 165, startPoint y: 350, endPoint x: 13, endPoint y: 363, distance: 152.3
click at [13, 363] on div "PESQUISAR 898002387307536 DATA DE ATENDIMENTO 25/09/2025 Filtrar UNIDADE DE REF…" at bounding box center [546, 388] width 1071 height 193
click at [812, 337] on button "Filtrar" at bounding box center [837, 351] width 51 height 28
drag, startPoint x: 117, startPoint y: 346, endPoint x: 31, endPoint y: 345, distance: 86.0
click at [31, 345] on input "700000952468608" at bounding box center [285, 350] width 515 height 32
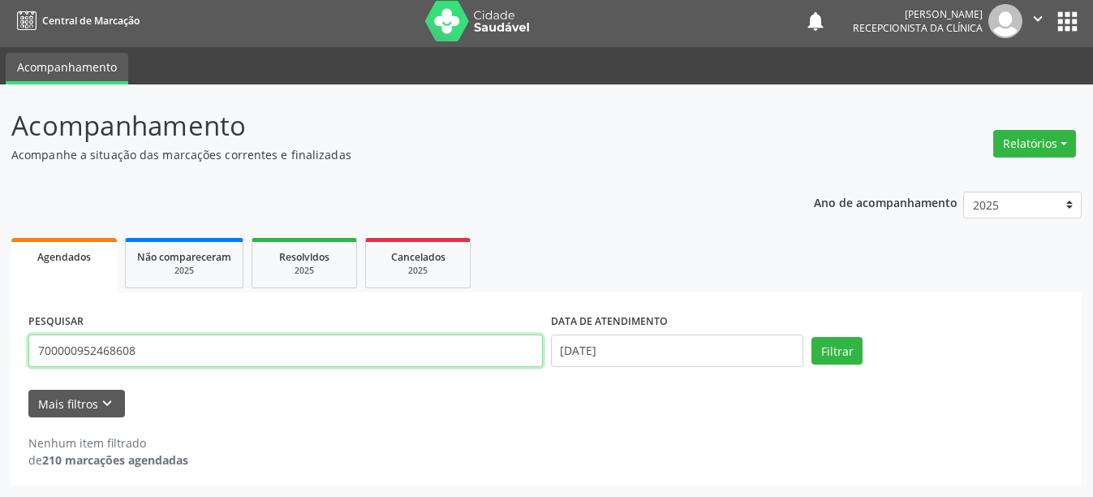
click at [812, 337] on button "Filtrar" at bounding box center [837, 351] width 51 height 28
drag, startPoint x: 234, startPoint y: 350, endPoint x: 0, endPoint y: 353, distance: 233.8
click at [0, 353] on div "Acompanhamento Acompanhe a situação das marcações correntes e finalizadas Relat…" at bounding box center [546, 290] width 1093 height 412
click at [812, 337] on button "Filtrar" at bounding box center [837, 351] width 51 height 28
drag, startPoint x: 90, startPoint y: 344, endPoint x: 20, endPoint y: 340, distance: 69.9
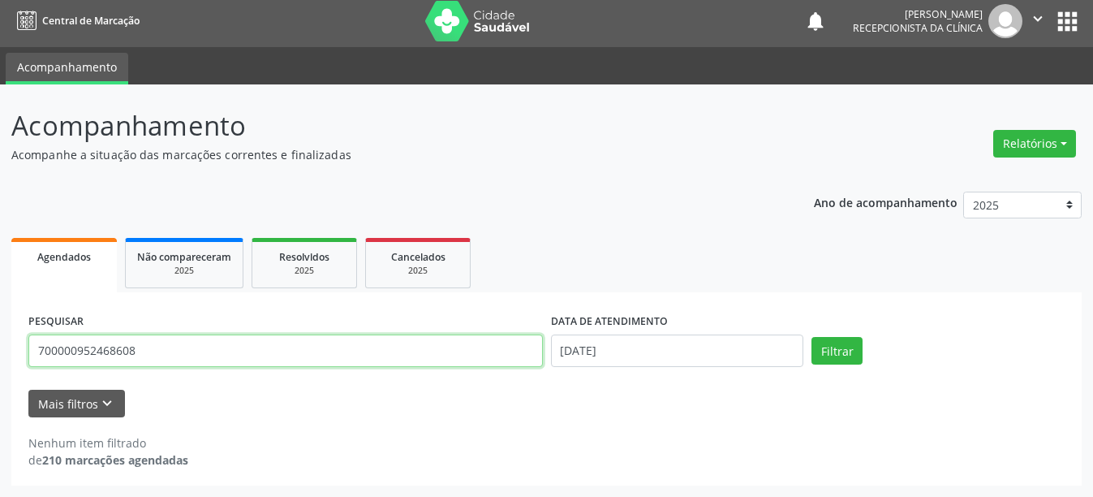
click at [20, 340] on div "PESQUISAR 700000952468608 DATA DE ATENDIMENTO 25/09/2025 Filtrar UNIDADE DE REF…" at bounding box center [546, 388] width 1071 height 193
type input "700004279132601"
click at [812, 337] on button "Filtrar" at bounding box center [837, 351] width 51 height 28
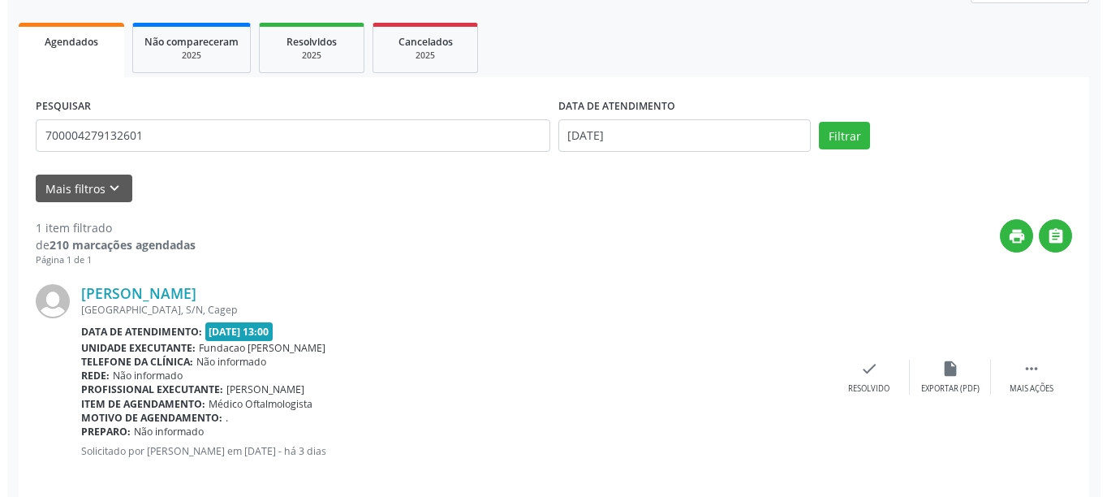
scroll to position [238, 0]
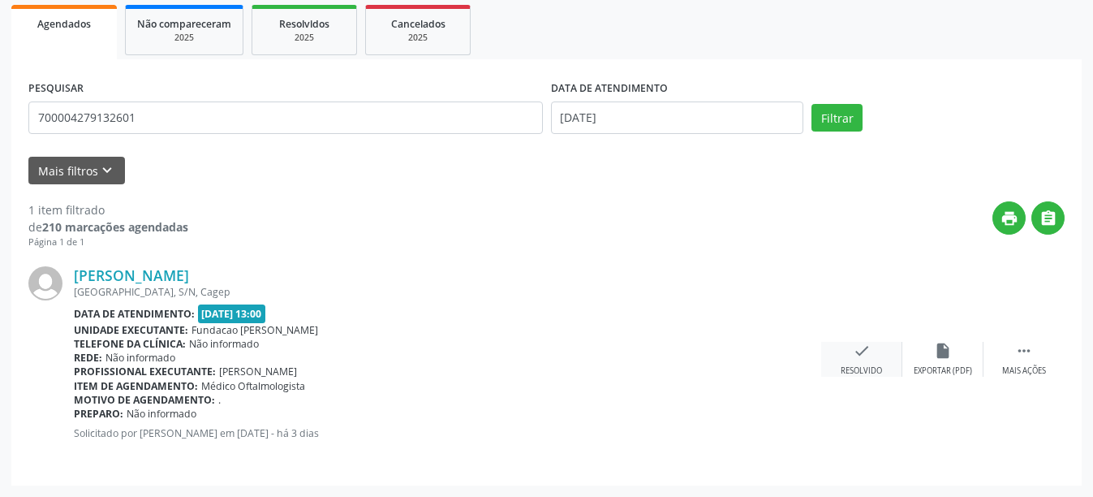
click at [858, 369] on div "Resolvido" at bounding box center [861, 370] width 41 height 11
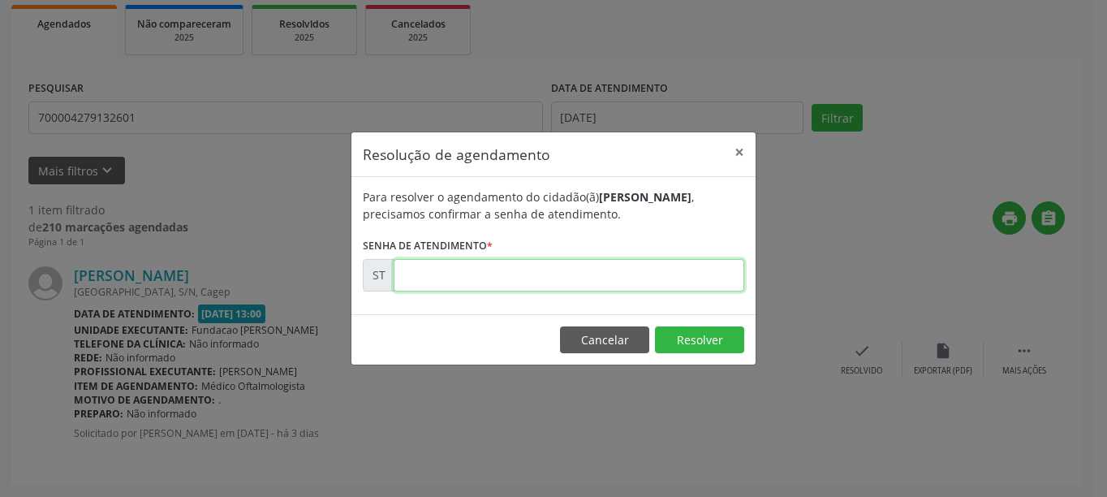
click at [492, 282] on input "text" at bounding box center [569, 275] width 351 height 32
type input "00023199"
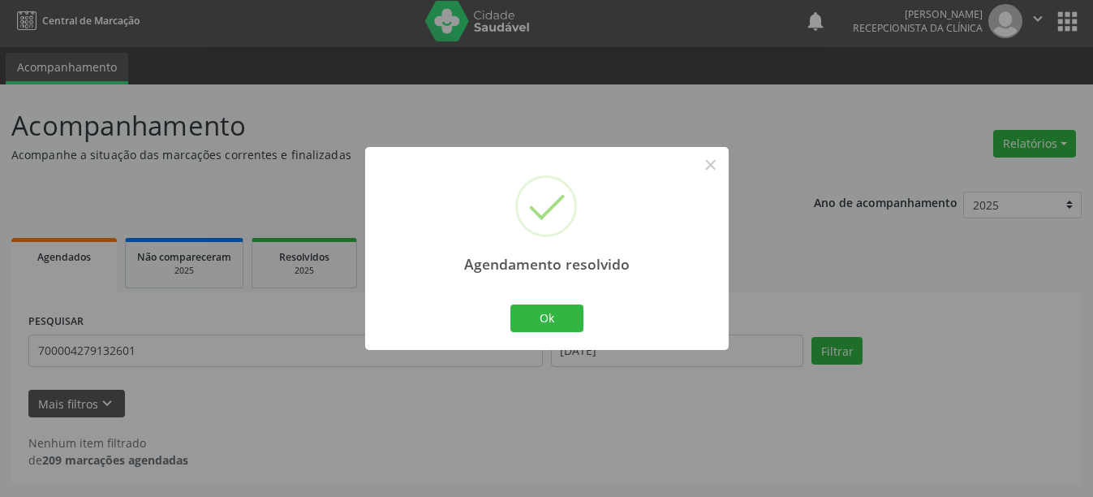
scroll to position [5, 0]
click at [557, 312] on button "Ok" at bounding box center [547, 318] width 73 height 28
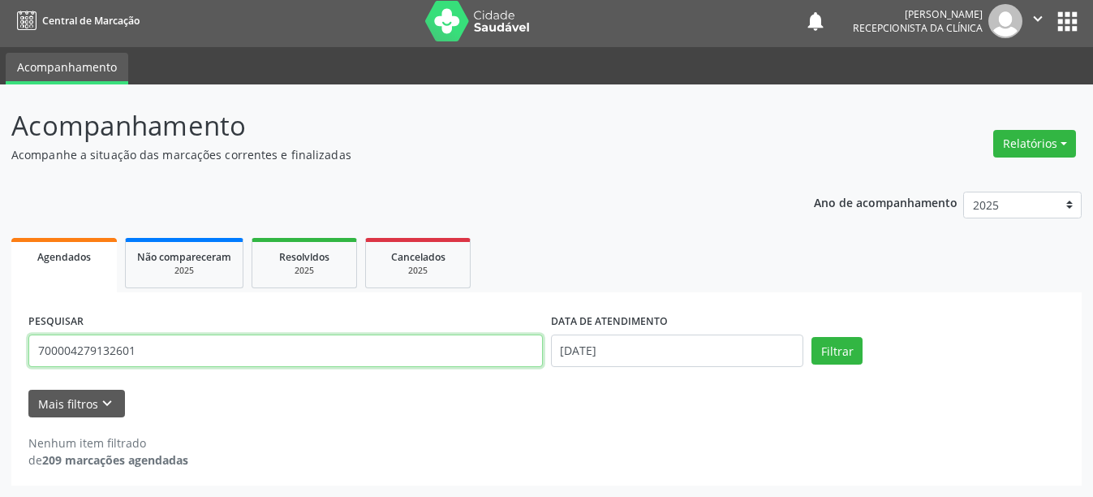
drag, startPoint x: 174, startPoint y: 347, endPoint x: 26, endPoint y: 344, distance: 147.8
click at [26, 344] on div "PESQUISAR 700004279132601" at bounding box center [285, 343] width 523 height 69
type input "708109507846939"
click at [812, 337] on button "Filtrar" at bounding box center [837, 351] width 51 height 28
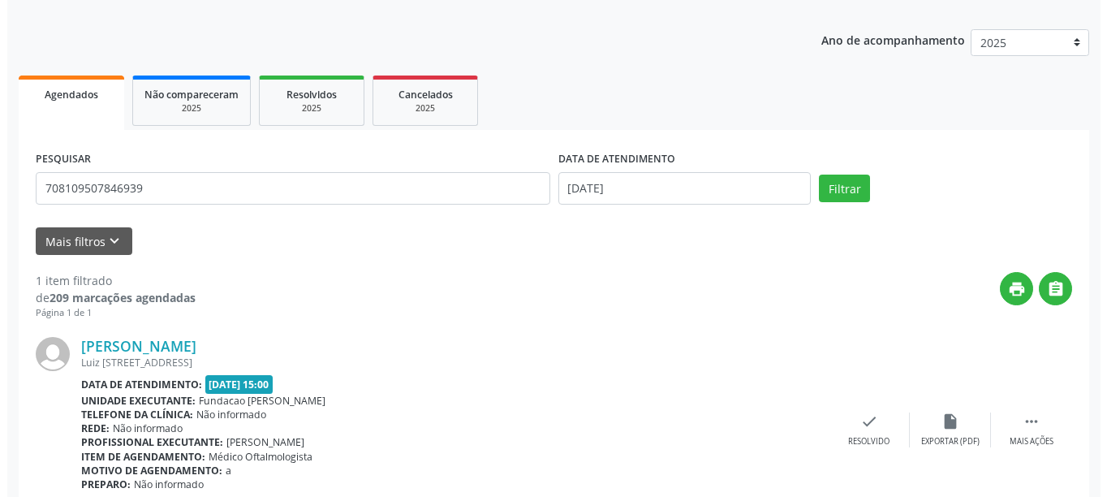
scroll to position [238, 0]
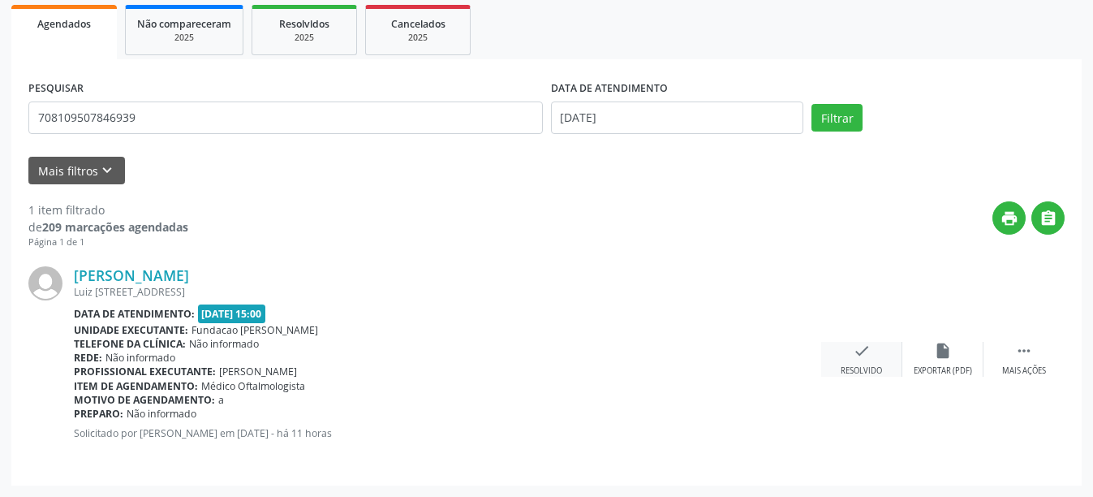
click at [856, 355] on icon "check" at bounding box center [862, 351] width 18 height 18
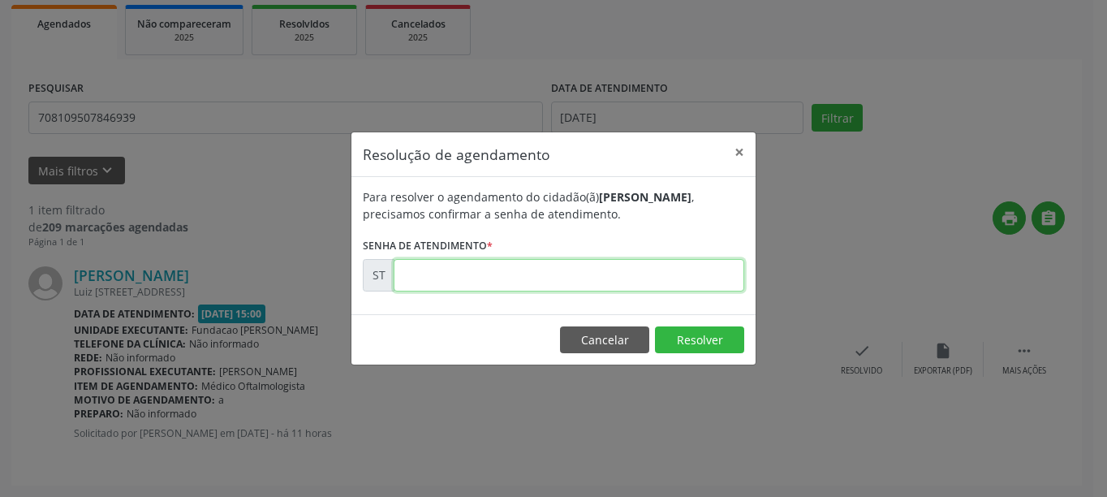
click at [645, 285] on input "text" at bounding box center [569, 275] width 351 height 32
type input "00023545"
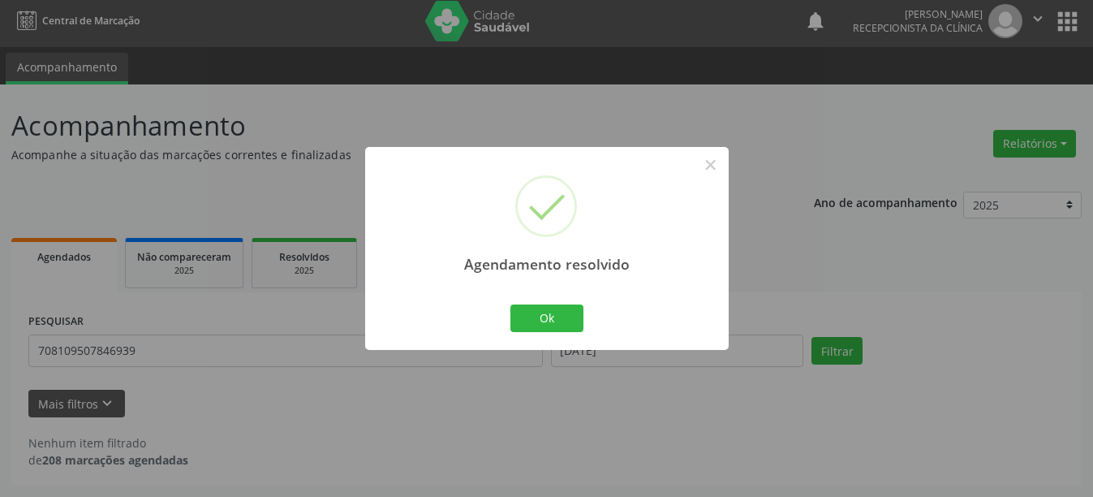
scroll to position [5, 0]
click at [564, 309] on button "Ok" at bounding box center [547, 318] width 73 height 28
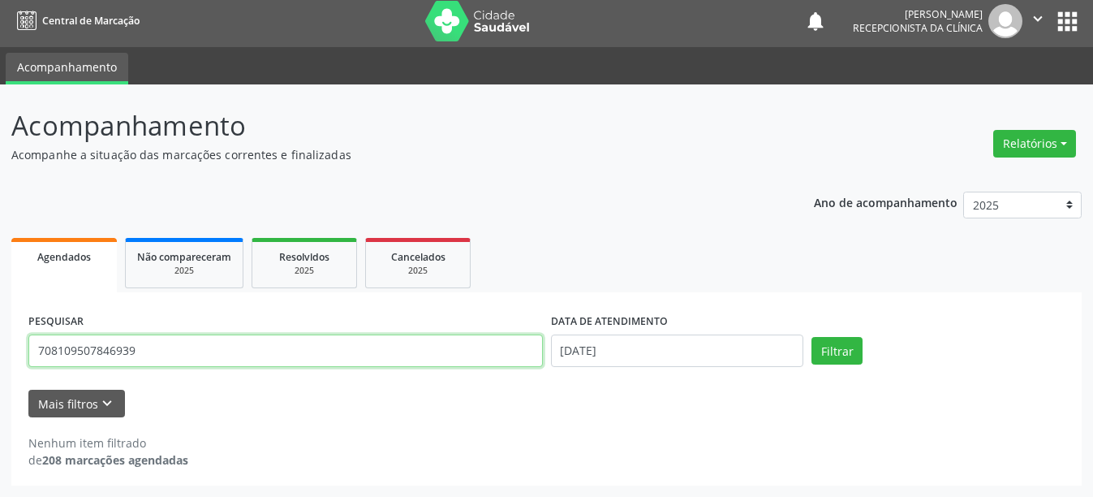
drag, startPoint x: 150, startPoint y: 356, endPoint x: 17, endPoint y: 351, distance: 133.2
click at [17, 351] on div "PESQUISAR 708109507846939 DATA DE ATENDIMENTO 25/09/2025 Filtrar UNIDADE DE REF…" at bounding box center [546, 388] width 1071 height 193
type input "709202296695635"
click at [812, 337] on button "Filtrar" at bounding box center [837, 351] width 51 height 28
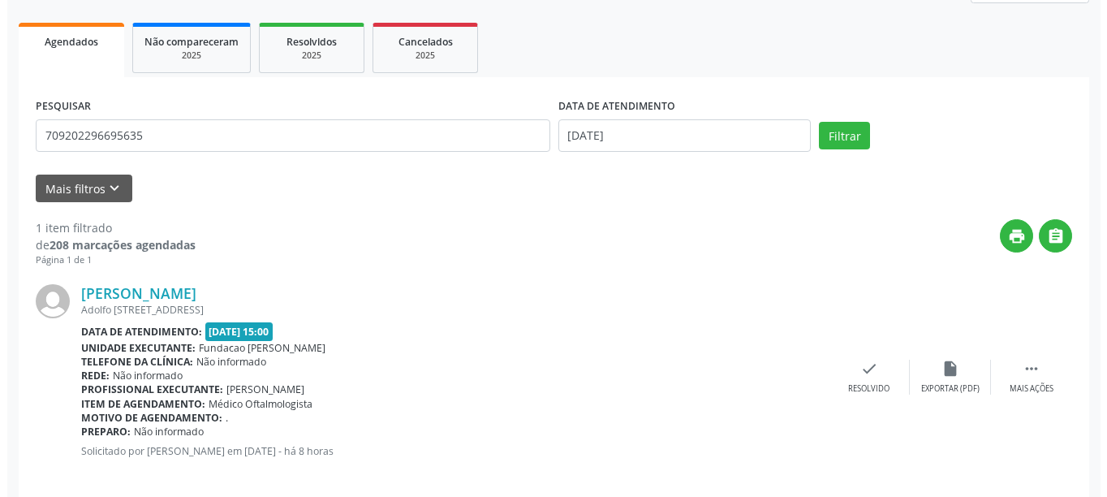
scroll to position [238, 0]
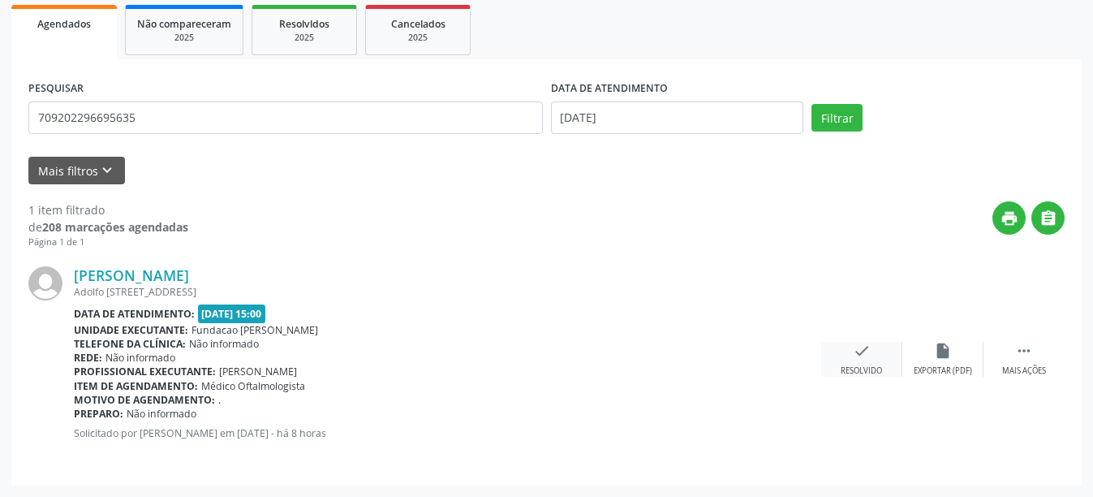
click at [877, 351] on div "check Resolvido" at bounding box center [861, 359] width 81 height 35
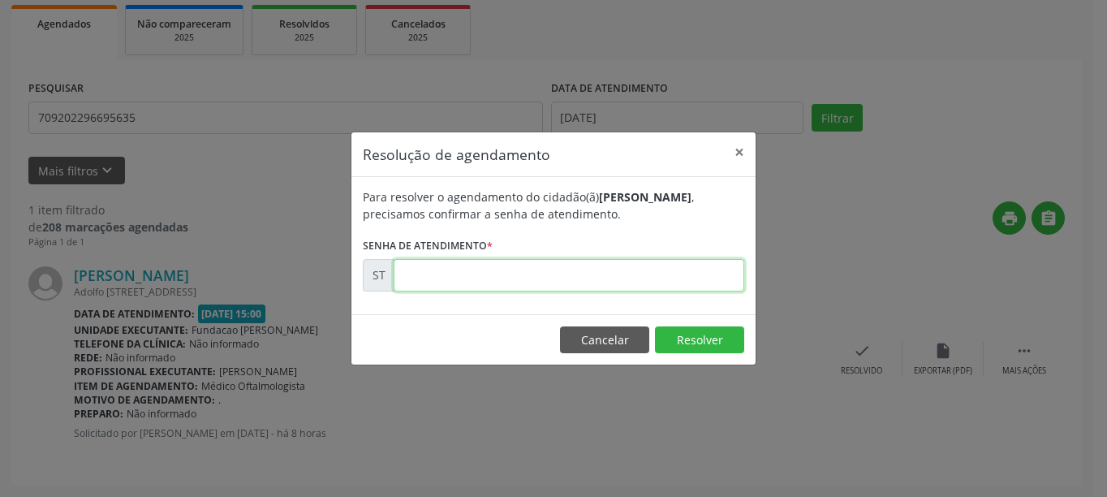
click at [537, 287] on input "text" at bounding box center [569, 275] width 351 height 32
type input "00023560"
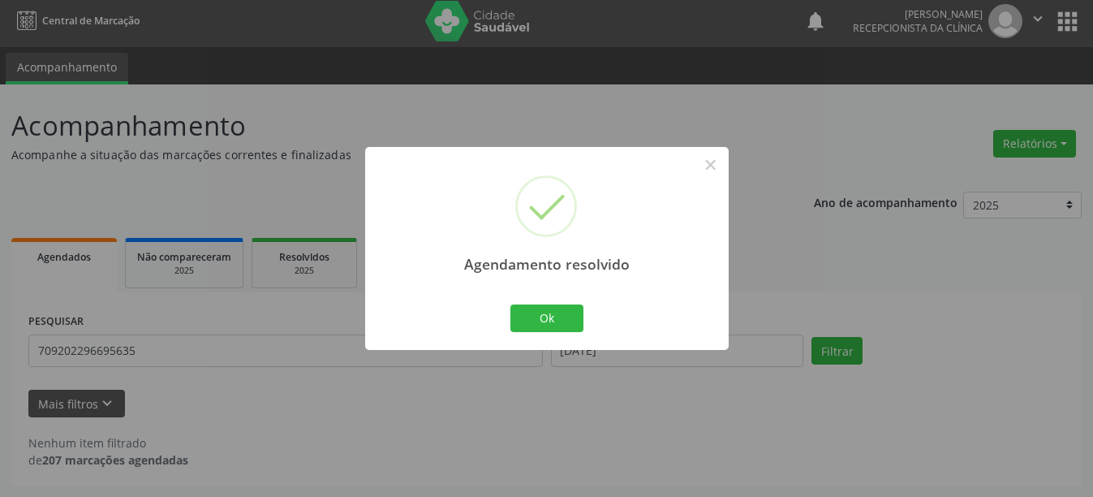
scroll to position [5, 0]
click at [543, 319] on button "Ok" at bounding box center [547, 318] width 73 height 28
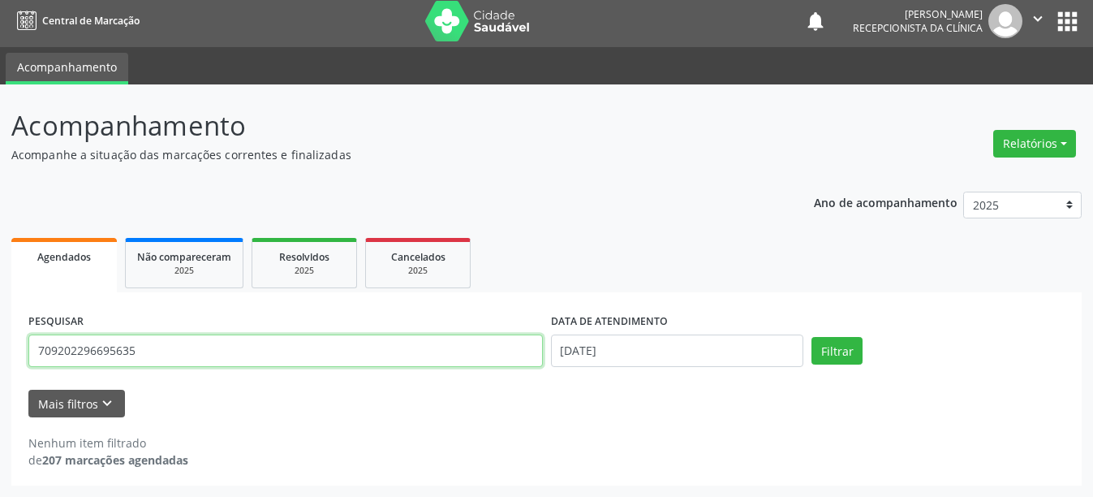
drag, startPoint x: 157, startPoint y: 346, endPoint x: 0, endPoint y: 350, distance: 156.7
click at [0, 350] on div "Acompanhamento Acompanhe a situação das marcações correntes e finalizadas Relat…" at bounding box center [546, 290] width 1093 height 412
click at [812, 337] on button "Filtrar" at bounding box center [837, 351] width 51 height 28
drag, startPoint x: 209, startPoint y: 354, endPoint x: 28, endPoint y: 349, distance: 180.3
click at [28, 349] on input "70800530875820" at bounding box center [285, 350] width 515 height 32
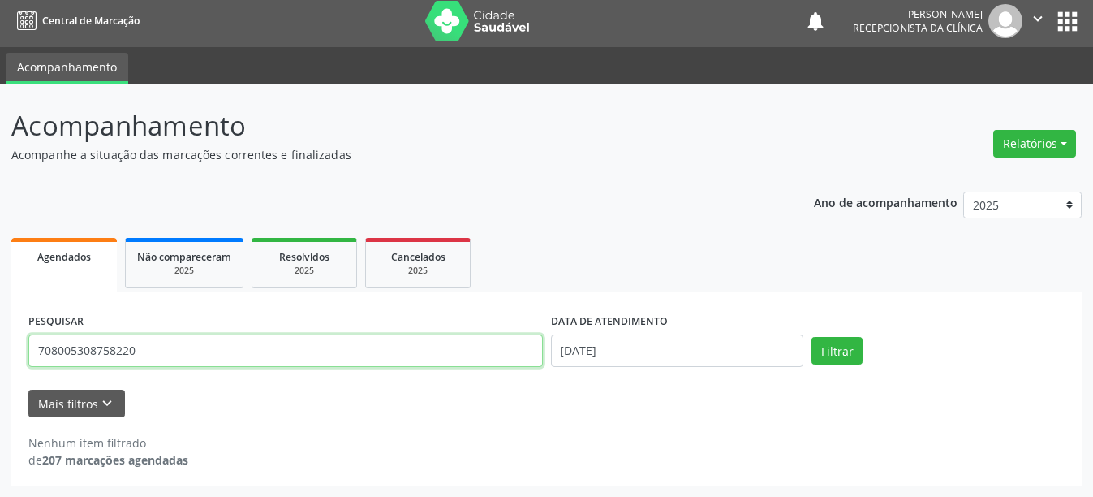
type input "708005308758220"
click at [812, 337] on button "Filtrar" at bounding box center [837, 351] width 51 height 28
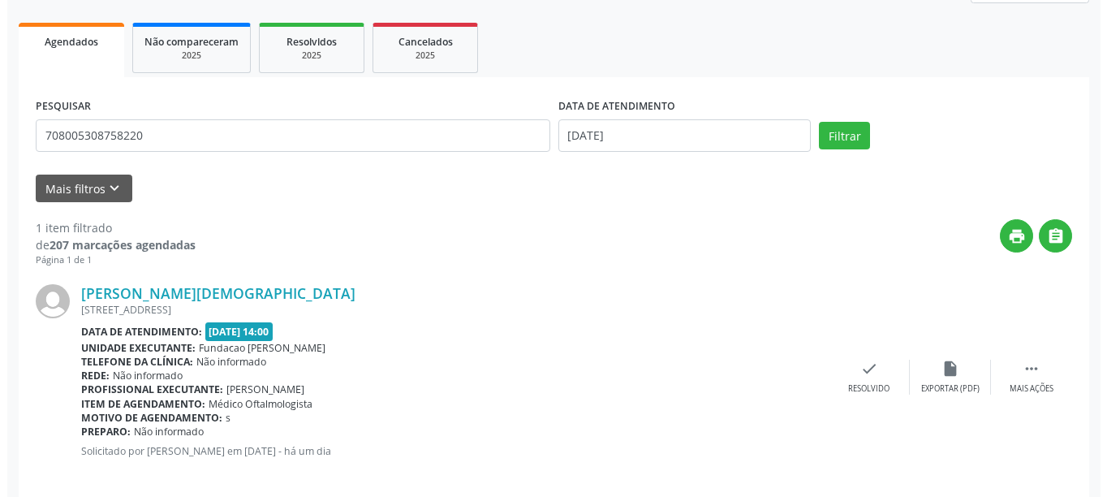
scroll to position [238, 0]
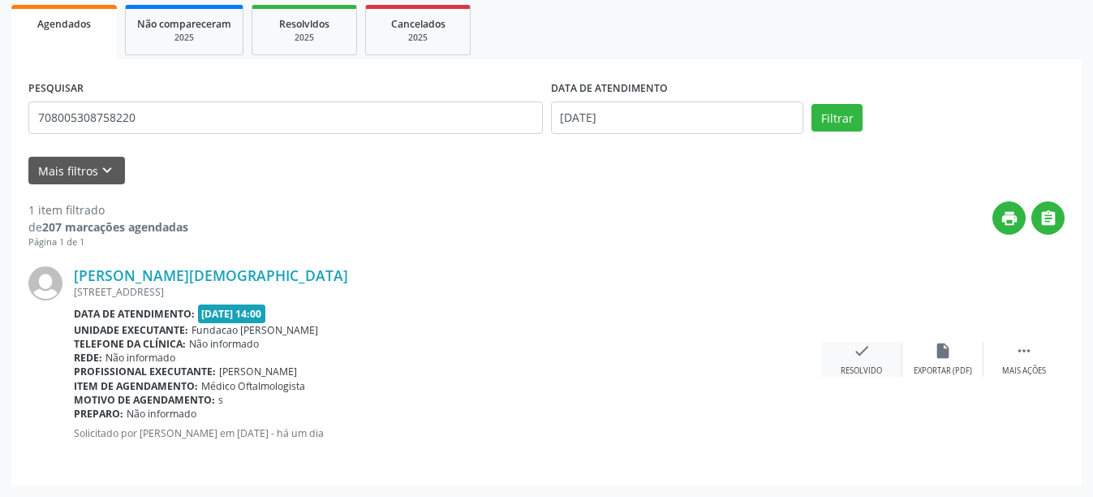
click at [856, 354] on icon "check" at bounding box center [862, 351] width 18 height 18
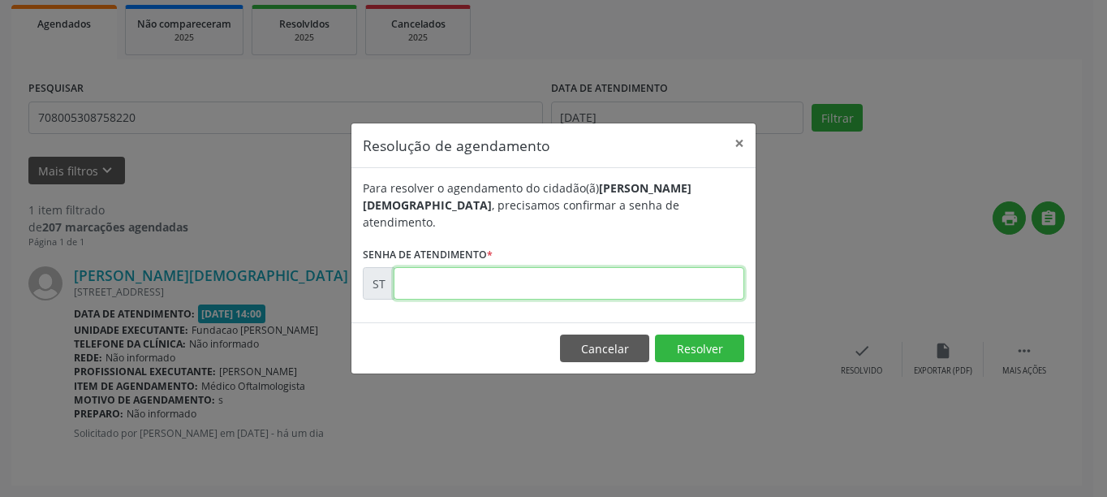
click at [494, 269] on input "text" at bounding box center [569, 283] width 351 height 32
type input "00023472"
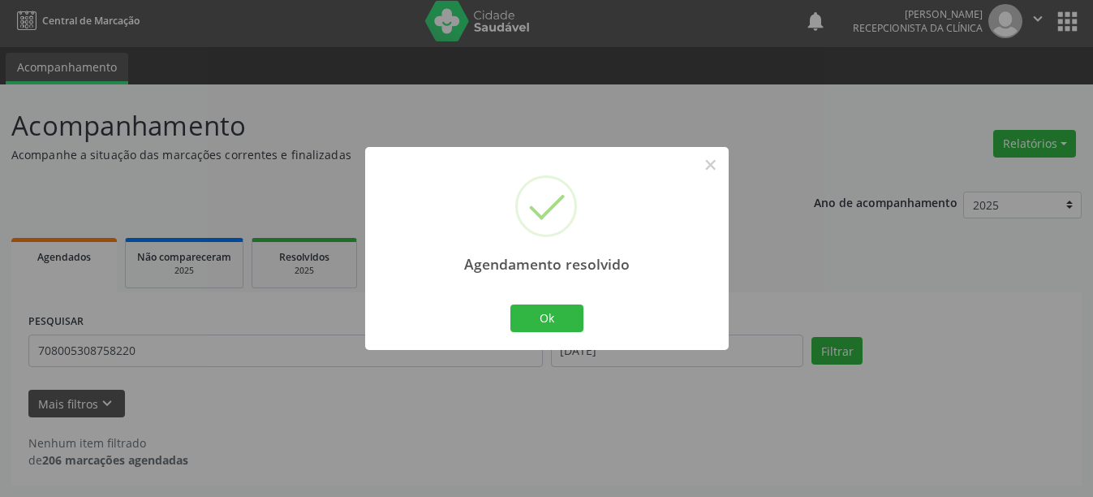
scroll to position [5, 0]
click at [558, 317] on button "Ok" at bounding box center [547, 318] width 73 height 28
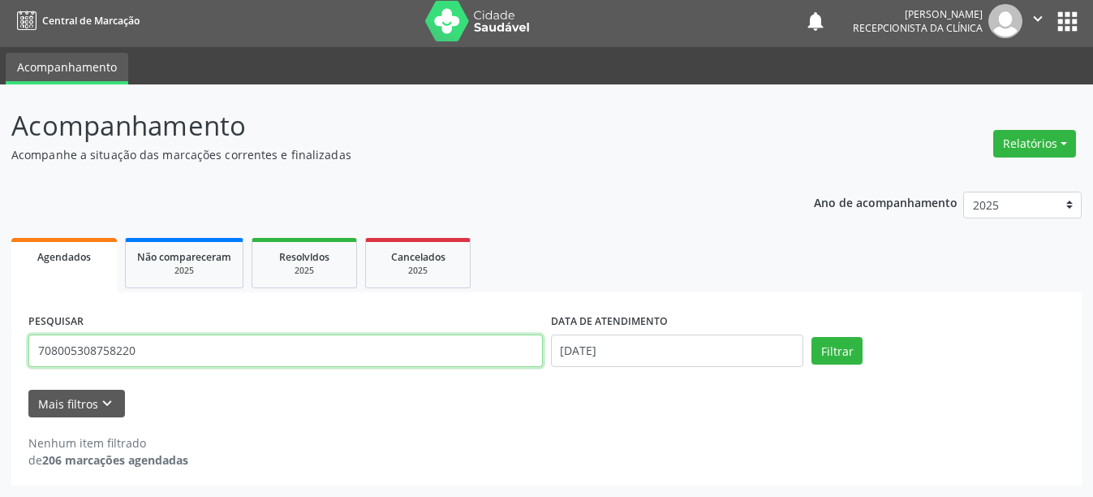
drag, startPoint x: 169, startPoint y: 347, endPoint x: 30, endPoint y: 351, distance: 138.9
click at [30, 351] on input "708005308758220" at bounding box center [285, 350] width 515 height 32
type input "898003709284734"
click at [812, 337] on button "Filtrar" at bounding box center [837, 351] width 51 height 28
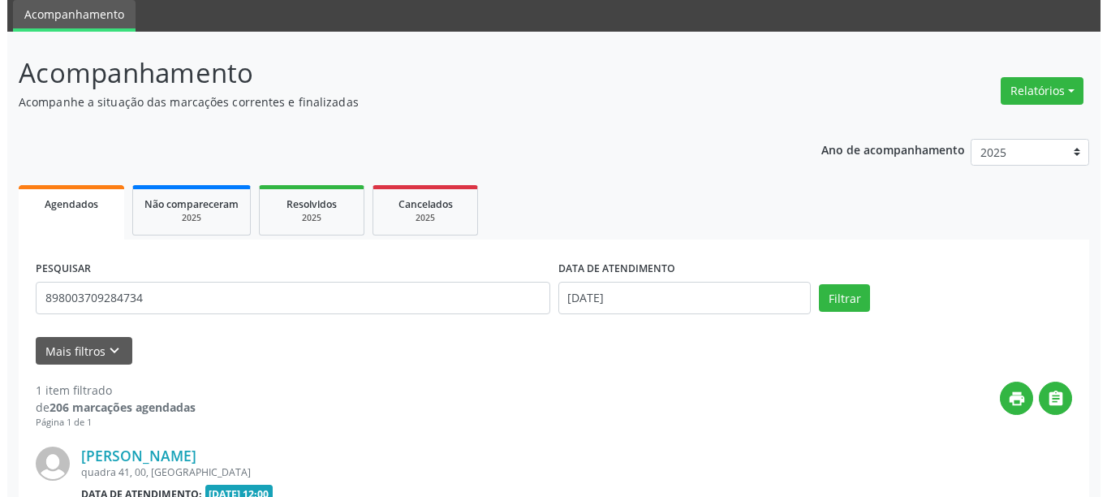
scroll to position [220, 0]
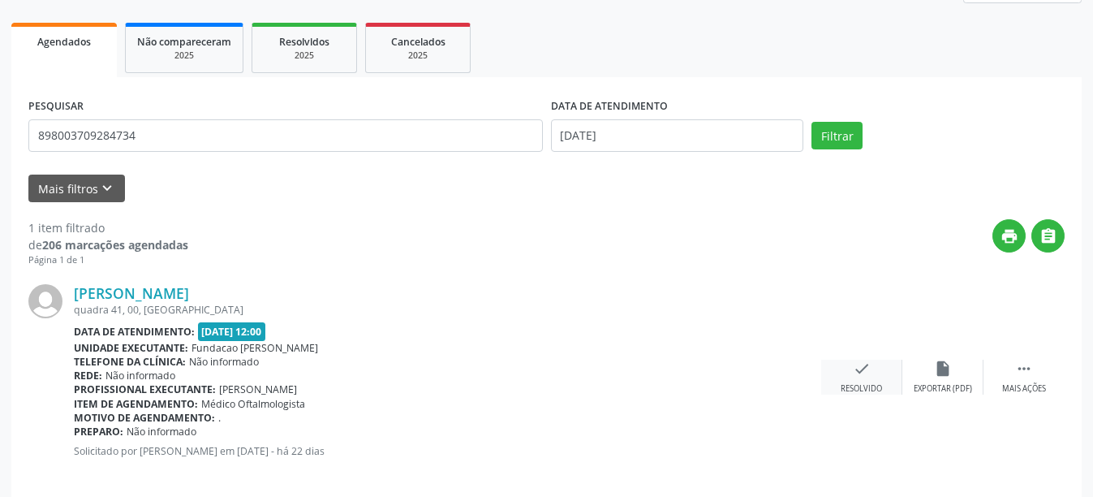
click at [856, 382] on div "check Resolvido" at bounding box center [861, 377] width 81 height 35
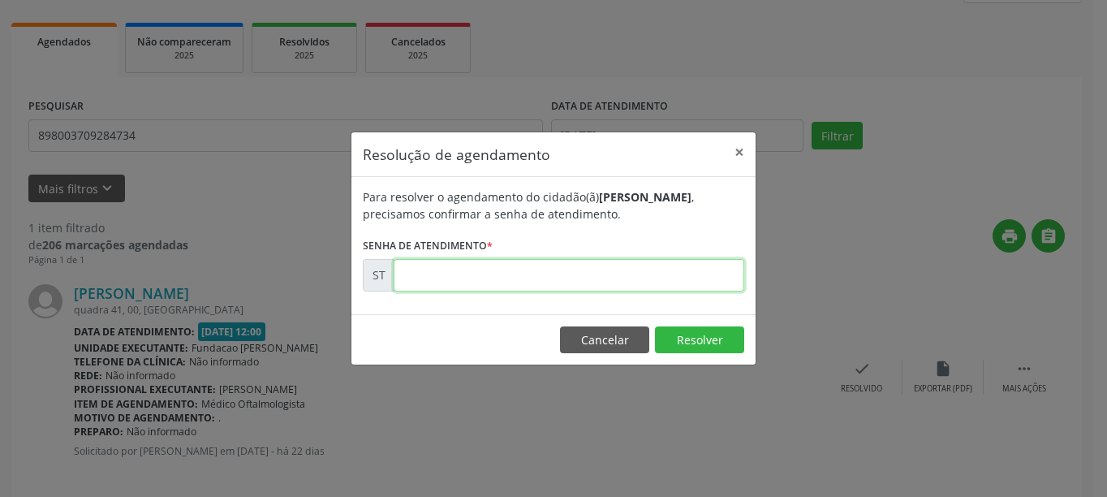
click at [463, 278] on input "text" at bounding box center [569, 275] width 351 height 32
type input "00021181"
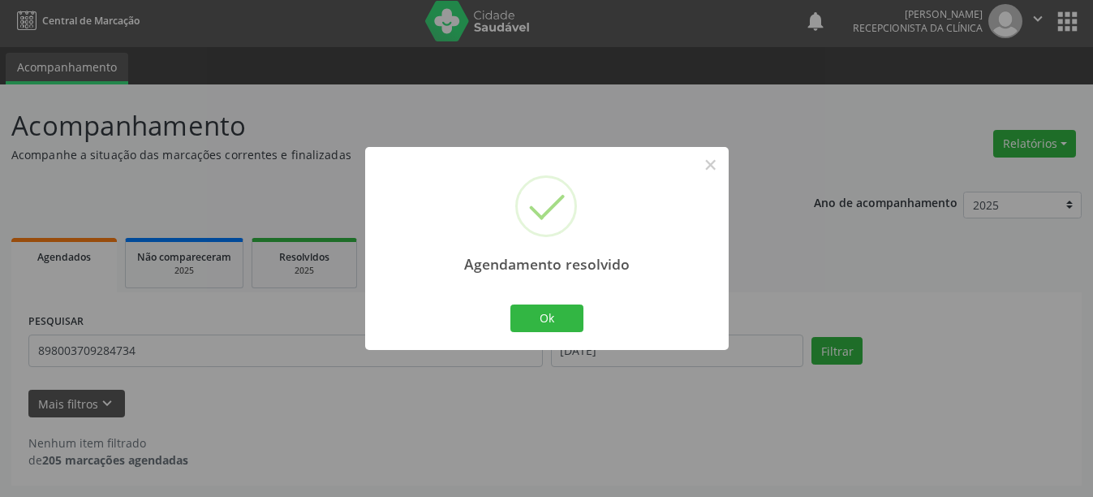
scroll to position [5, 0]
click at [548, 308] on button "Ok" at bounding box center [547, 318] width 73 height 28
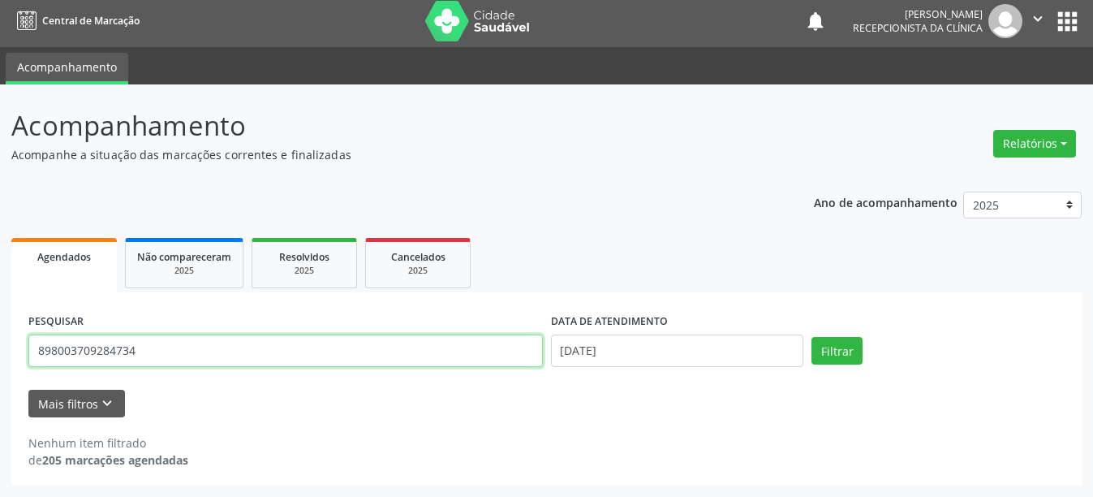
drag, startPoint x: 157, startPoint y: 344, endPoint x: 5, endPoint y: 345, distance: 151.8
click at [5, 345] on div "Acompanhamento Acompanhe a situação das marcações correntes e finalizadas Relat…" at bounding box center [546, 290] width 1093 height 412
type input "898004050262543"
click at [812, 337] on button "Filtrar" at bounding box center [837, 351] width 51 height 28
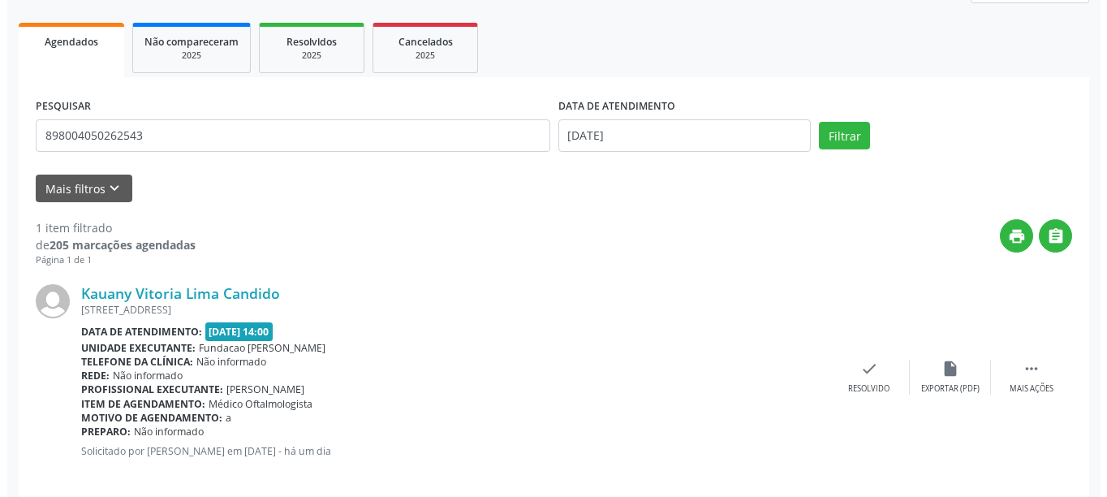
scroll to position [238, 0]
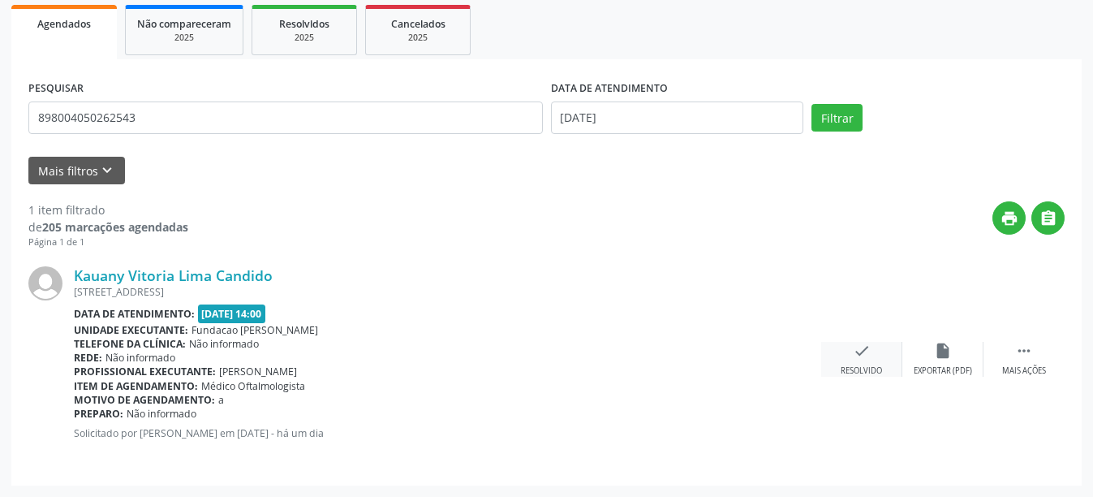
click at [868, 351] on icon "check" at bounding box center [862, 351] width 18 height 18
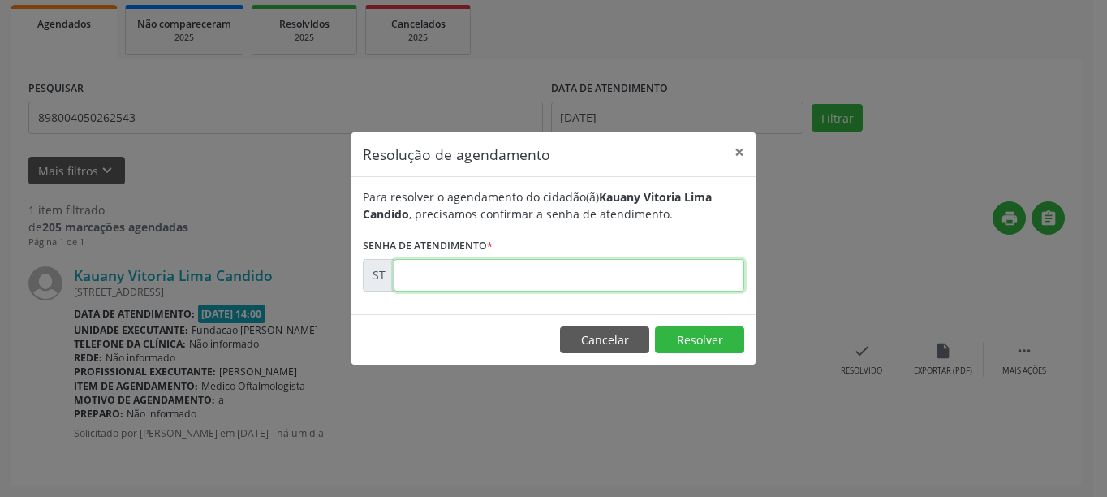
click at [448, 271] on input "text" at bounding box center [569, 275] width 351 height 32
type input "00023469"
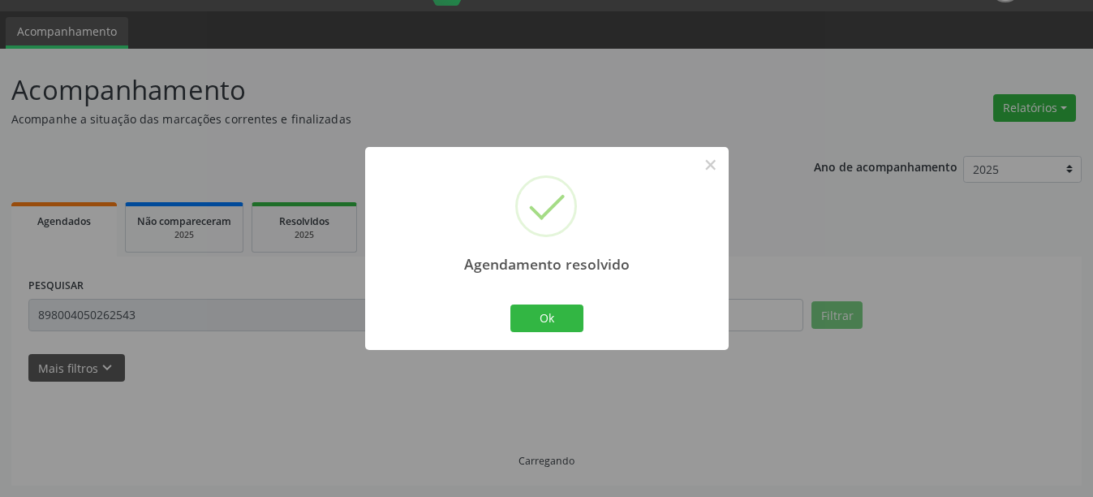
scroll to position [5, 0]
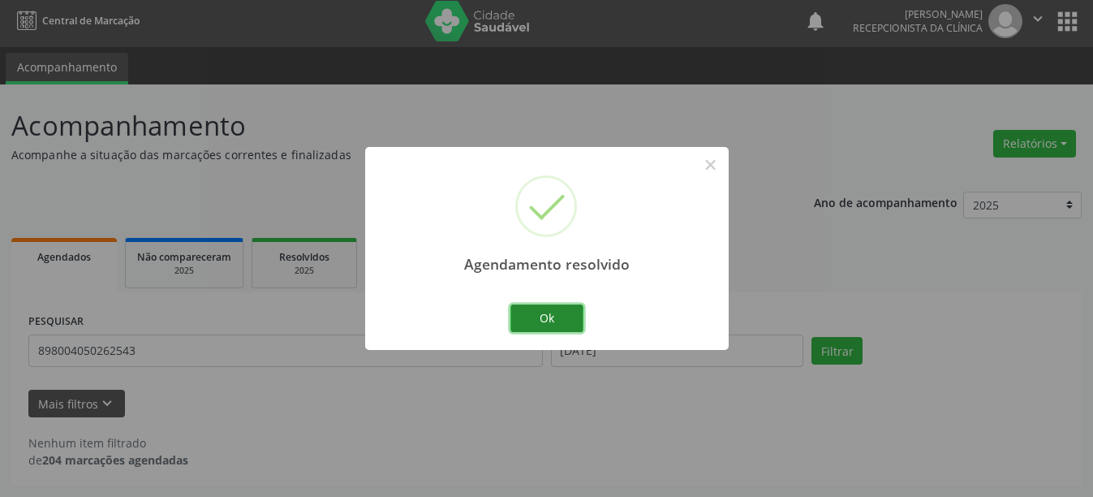
click at [520, 323] on button "Ok" at bounding box center [547, 318] width 73 height 28
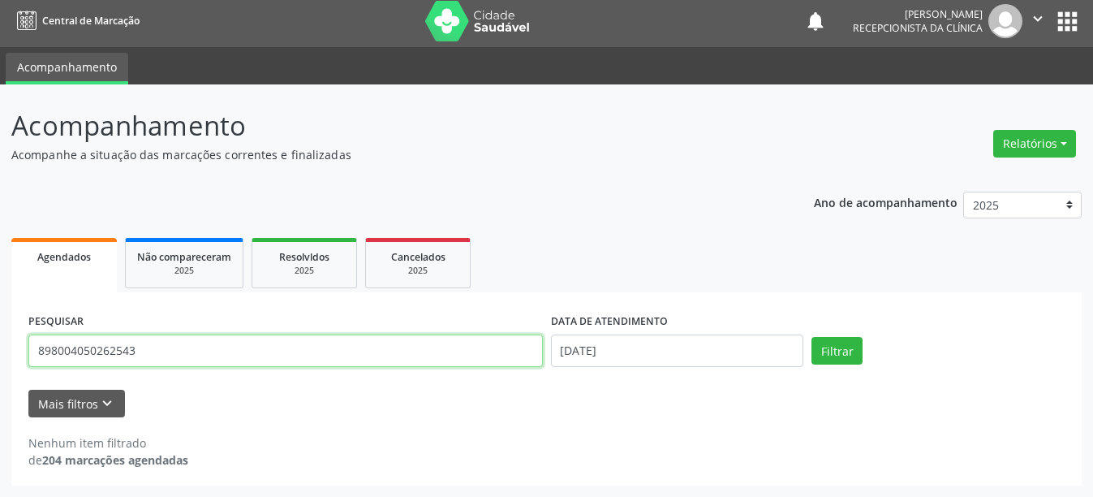
drag, startPoint x: 142, startPoint y: 343, endPoint x: 27, endPoint y: 345, distance: 115.3
click at [27, 345] on div "PESQUISAR 898004050262543" at bounding box center [285, 343] width 523 height 69
click at [812, 337] on button "Filtrar" at bounding box center [837, 351] width 51 height 28
drag, startPoint x: 177, startPoint y: 346, endPoint x: 0, endPoint y: 352, distance: 177.1
click at [0, 352] on div "Acompanhamento Acompanhe a situação das marcações correntes e finalizadas Relat…" at bounding box center [546, 290] width 1093 height 412
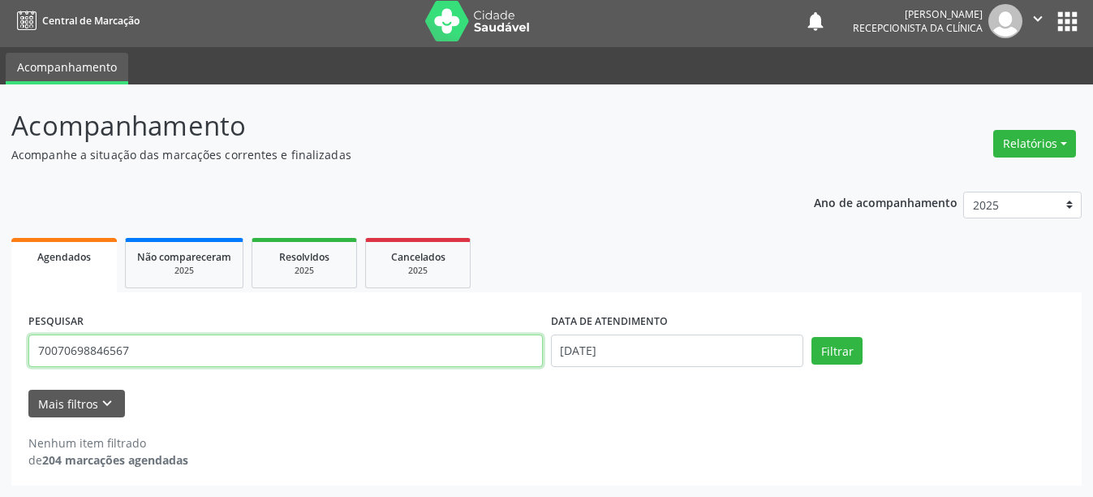
type input "700706988465675"
click at [812, 337] on button "Filtrar" at bounding box center [837, 351] width 51 height 28
drag, startPoint x: 146, startPoint y: 352, endPoint x: 31, endPoint y: 349, distance: 115.3
click at [31, 349] on input "700706988465675" at bounding box center [285, 350] width 515 height 32
type input "706404621893386"
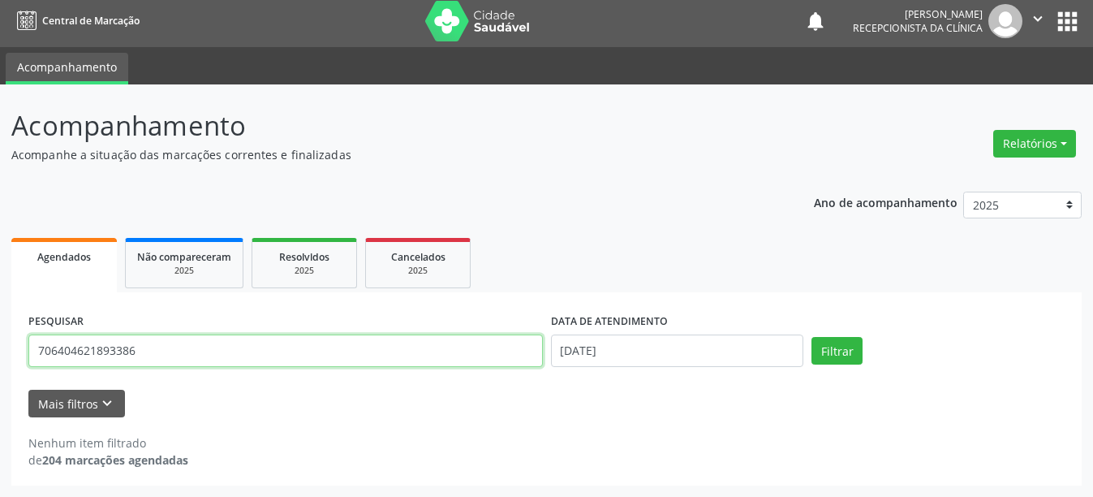
click at [812, 337] on button "Filtrar" at bounding box center [837, 351] width 51 height 28
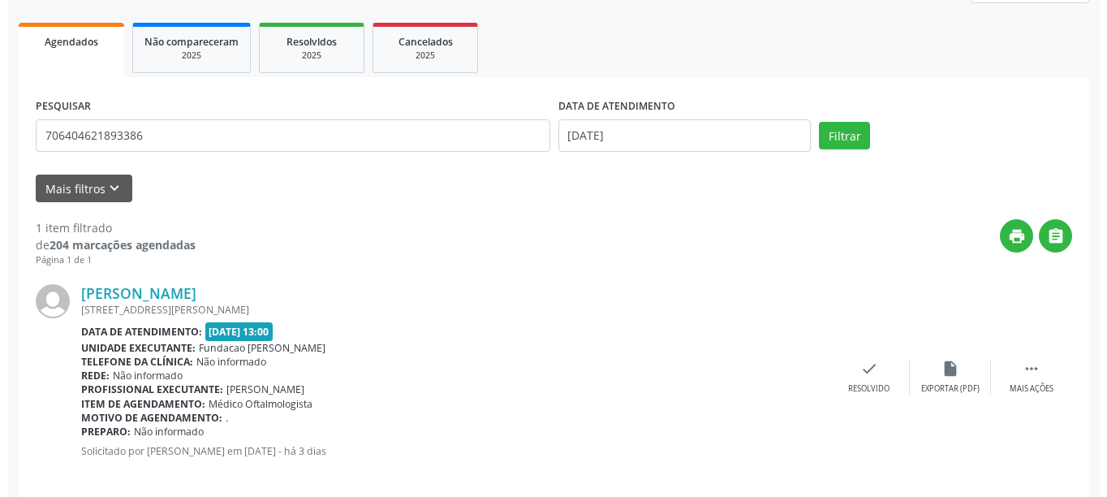
scroll to position [238, 0]
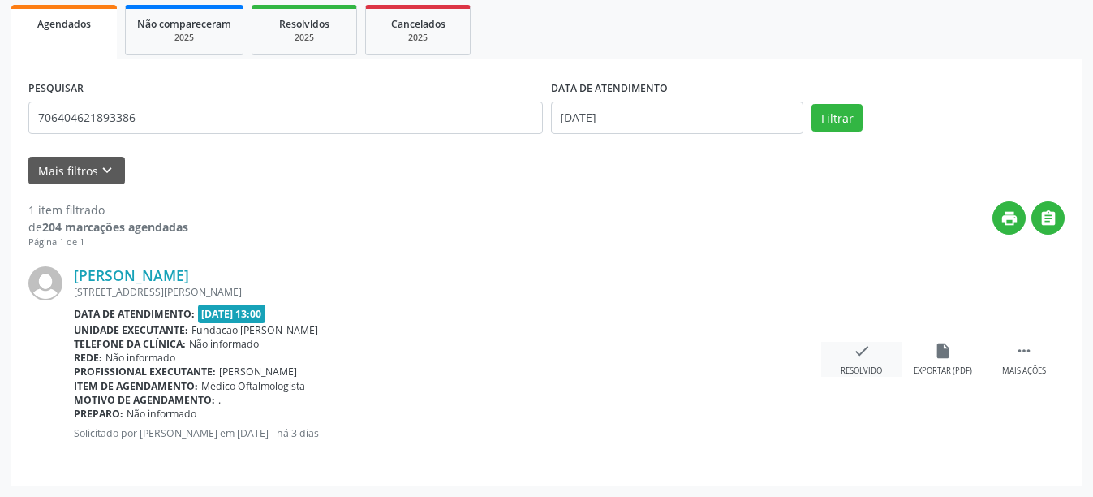
click at [856, 352] on icon "check" at bounding box center [862, 351] width 18 height 18
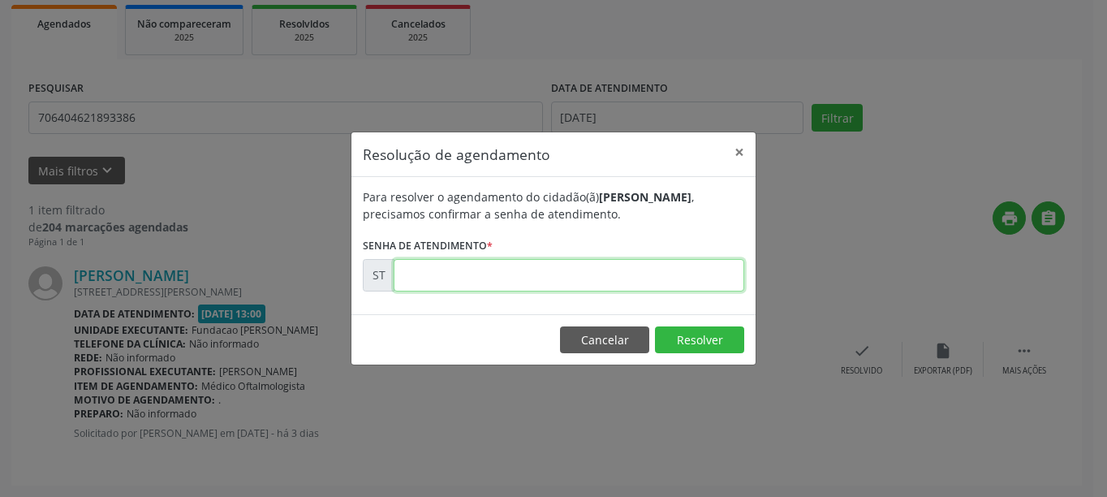
click at [501, 274] on input "text" at bounding box center [569, 275] width 351 height 32
type input "00023197"
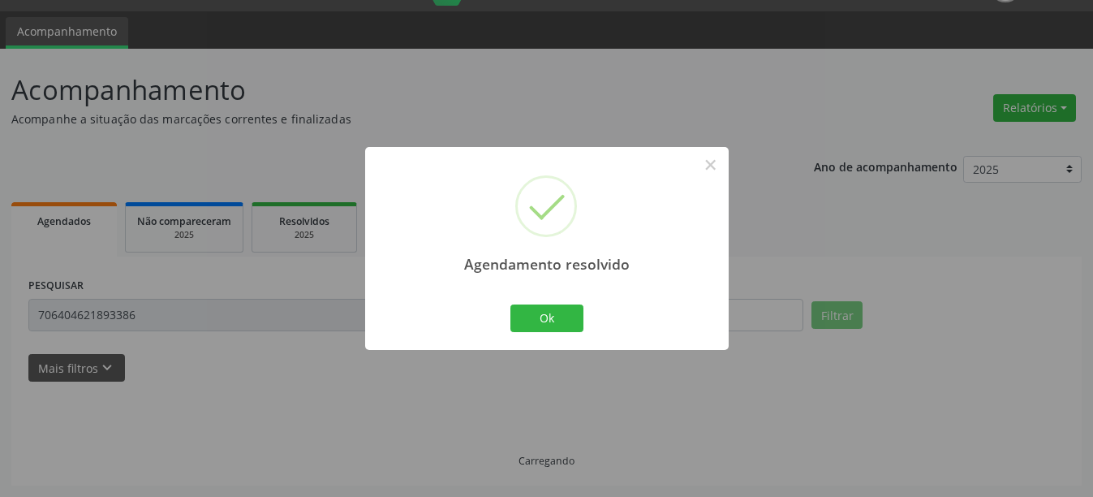
scroll to position [5, 0]
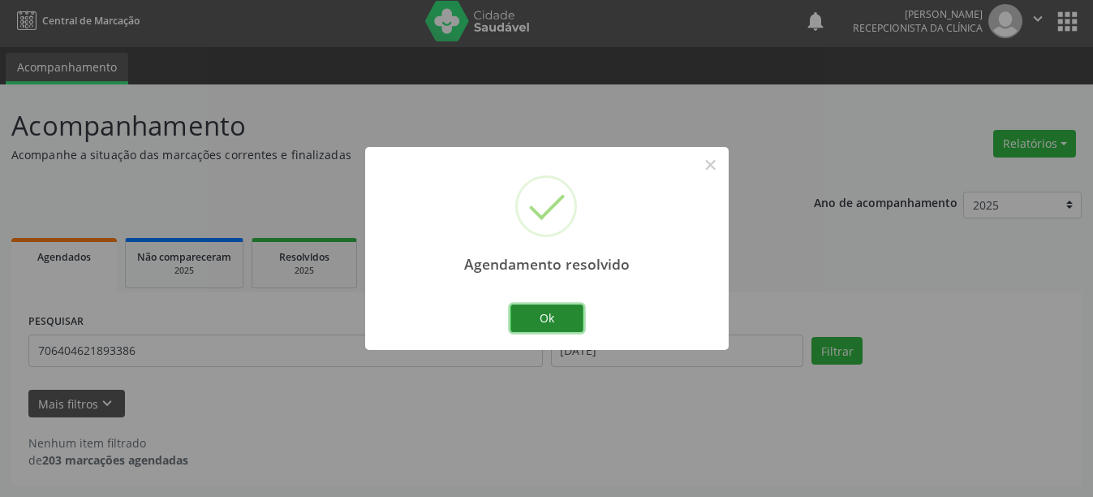
click at [575, 317] on button "Ok" at bounding box center [547, 318] width 73 height 28
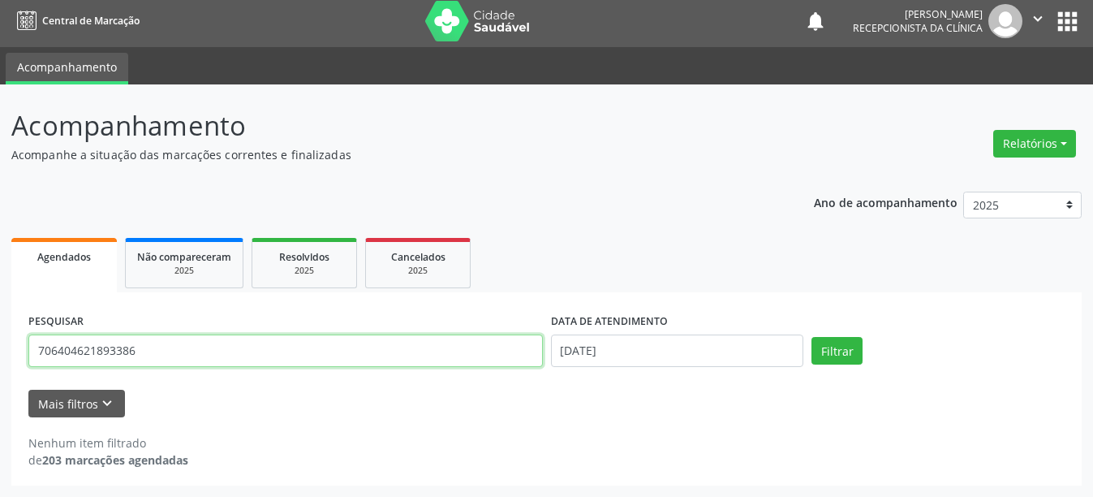
drag, startPoint x: 162, startPoint y: 348, endPoint x: 20, endPoint y: 347, distance: 142.1
click at [20, 347] on div "PESQUISAR 706404621893386 DATA DE ATENDIMENTO 25/09/2025 Filtrar UNIDADE DE REF…" at bounding box center [546, 388] width 1071 height 193
type input "704805081027545"
click at [812, 337] on button "Filtrar" at bounding box center [837, 351] width 51 height 28
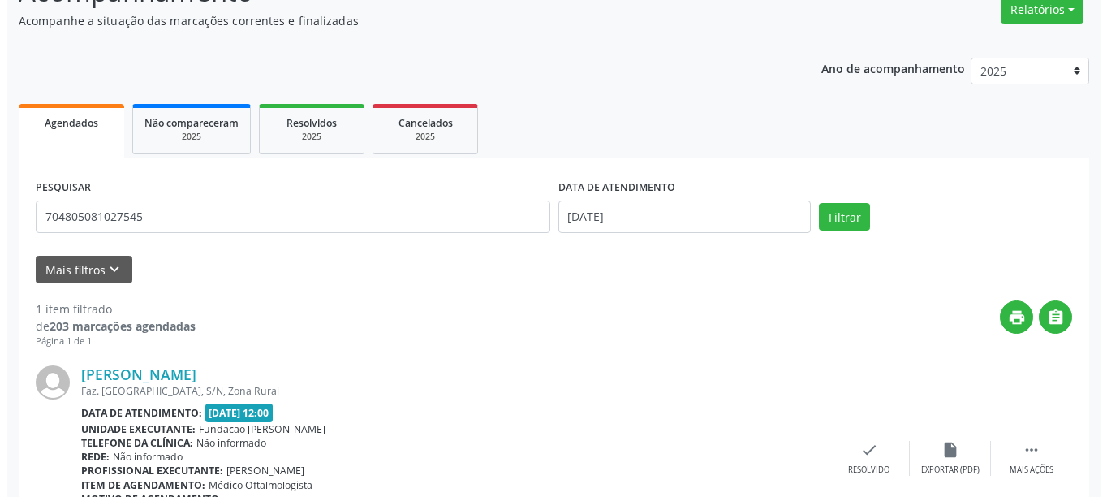
scroll to position [238, 0]
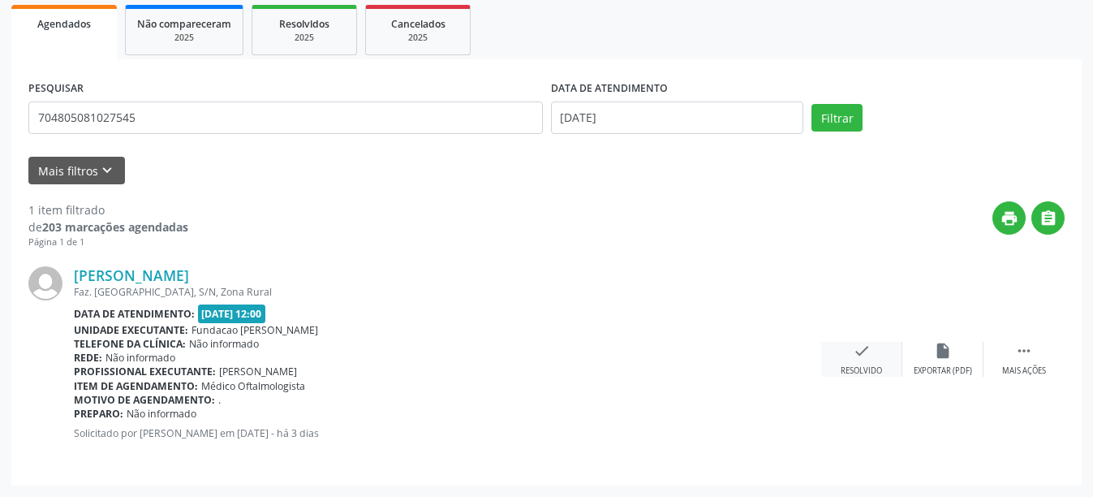
click at [855, 351] on icon "check" at bounding box center [862, 351] width 18 height 18
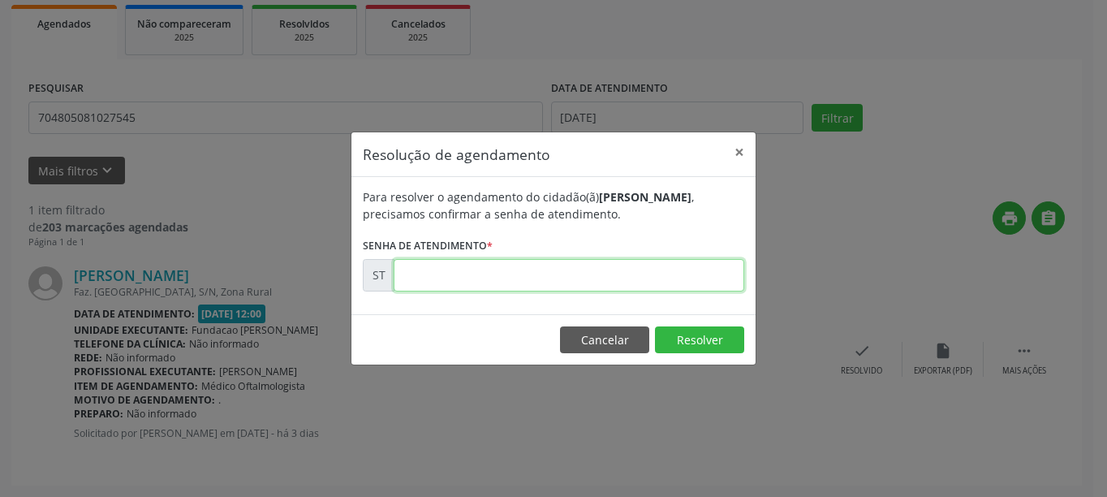
click at [537, 277] on input "text" at bounding box center [569, 275] width 351 height 32
type input "00023154"
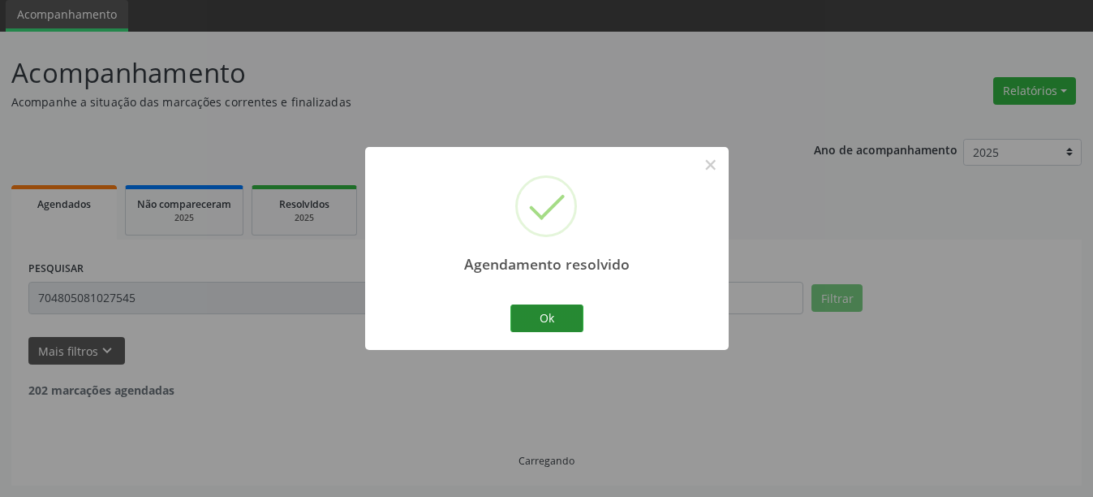
scroll to position [5, 0]
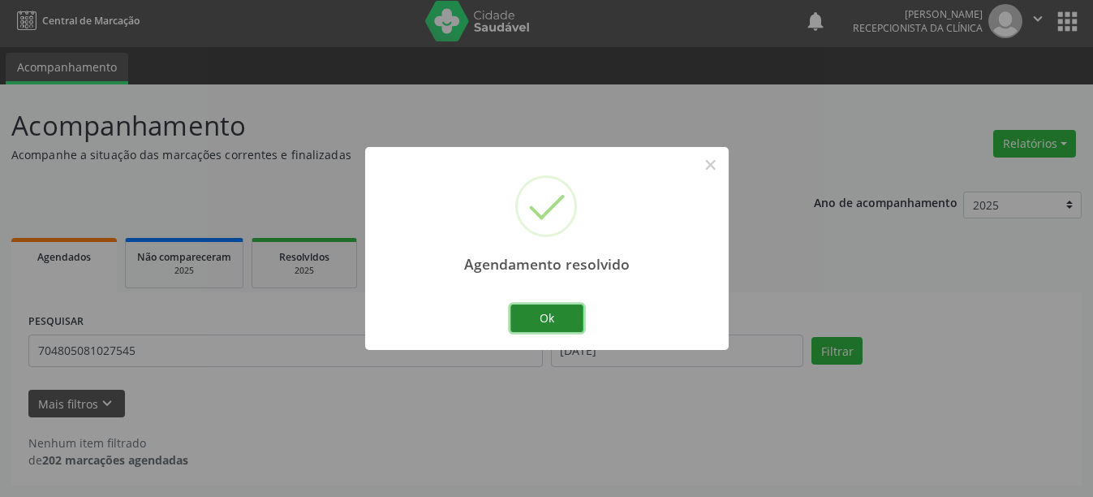
click at [571, 319] on button "Ok" at bounding box center [547, 318] width 73 height 28
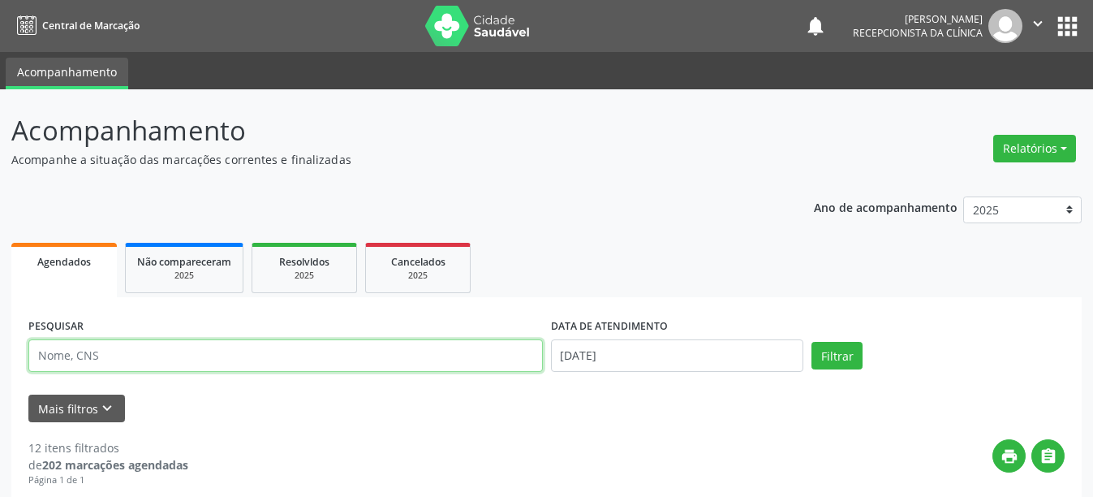
click at [116, 351] on input "text" at bounding box center [285, 355] width 515 height 32
type input "7"
click at [812, 342] on button "Filtrar" at bounding box center [837, 356] width 51 height 28
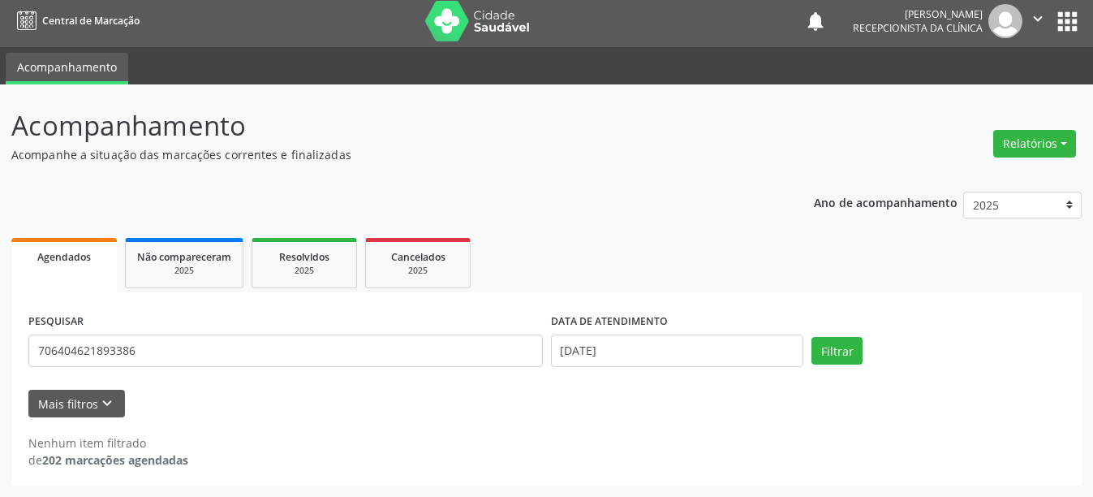
scroll to position [5, 0]
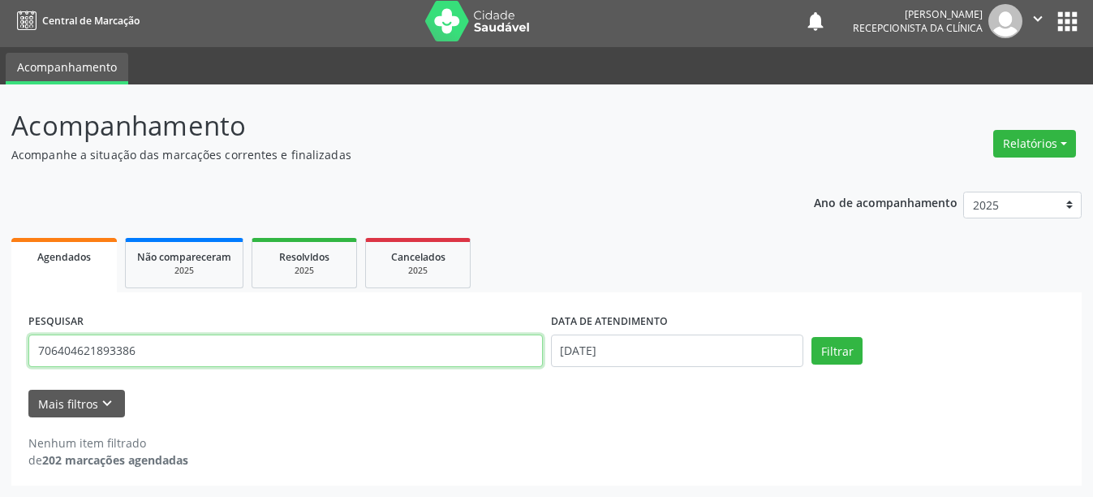
drag, startPoint x: 150, startPoint y: 355, endPoint x: 16, endPoint y: 348, distance: 134.1
click at [16, 348] on div "PESQUISAR 706404621893386 DATA DE ATENDIMENTO 25/09/2025 Filtrar UNIDADE DE REF…" at bounding box center [546, 388] width 1071 height 193
click at [812, 337] on button "Filtrar" at bounding box center [837, 351] width 51 height 28
drag, startPoint x: 151, startPoint y: 354, endPoint x: 17, endPoint y: 347, distance: 134.1
click at [17, 347] on div "PESQUISAR 706404621893386 DATA DE ATENDIMENTO 25/09/2025 Filtrar UNIDADE DE REF…" at bounding box center [546, 388] width 1071 height 193
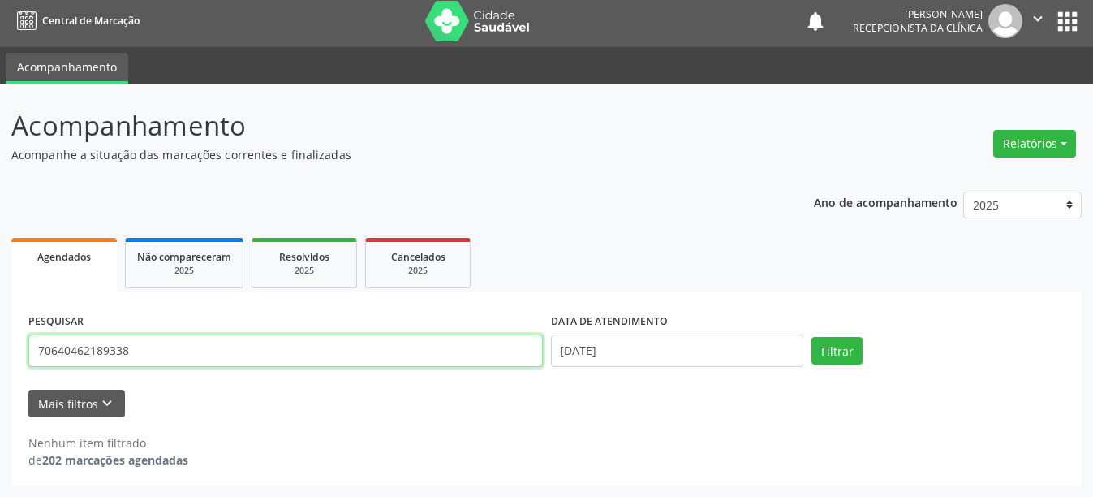
type input "706404621893386"
click at [812, 337] on button "Filtrar" at bounding box center [837, 351] width 51 height 28
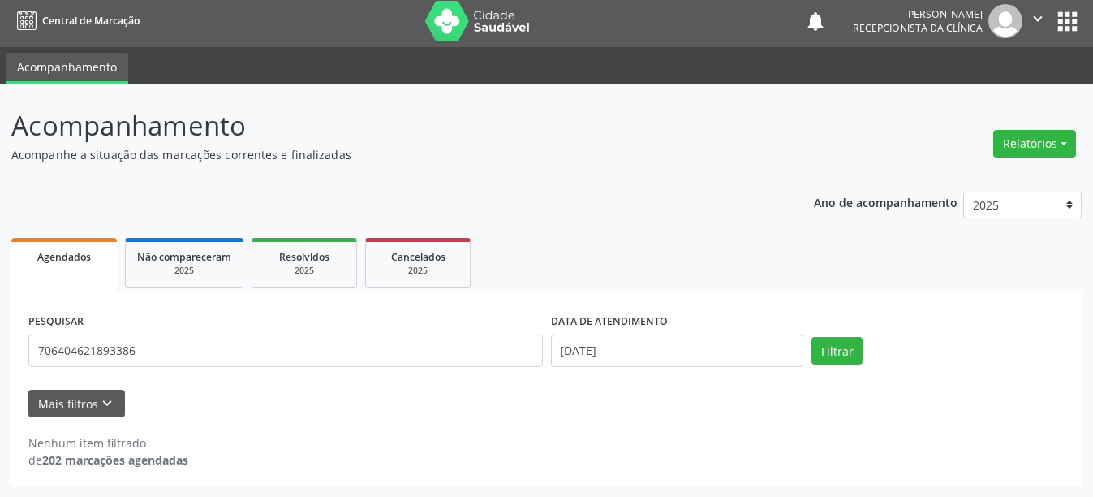
click at [494, 20] on img at bounding box center [478, 21] width 106 height 41
